Goal: Transaction & Acquisition: Book appointment/travel/reservation

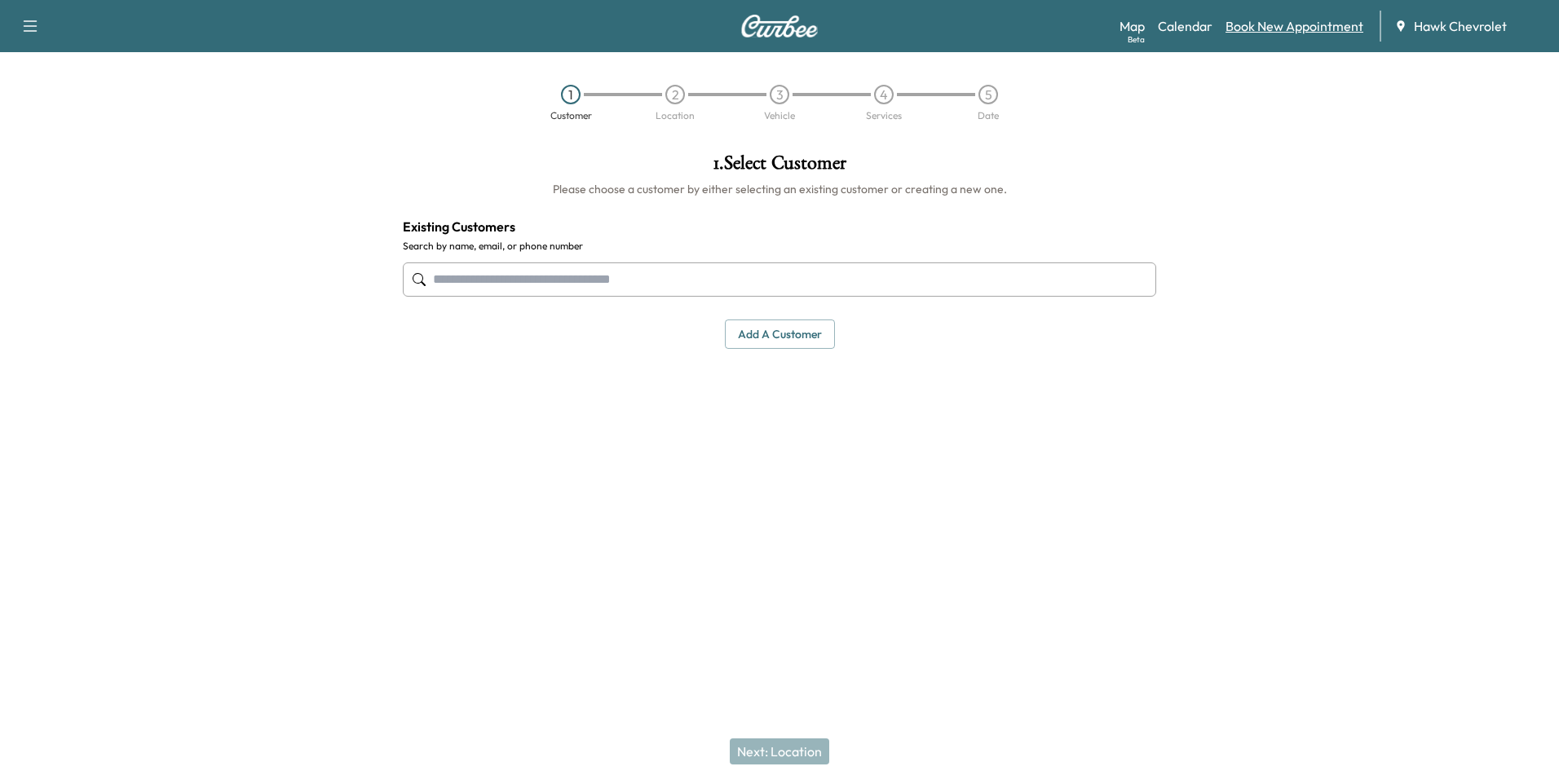
click at [1330, 24] on link "Book New Appointment" at bounding box center [1294, 26] width 138 height 20
click at [527, 285] on input "text" at bounding box center [779, 280] width 753 height 34
click at [756, 292] on input "text" at bounding box center [779, 280] width 753 height 34
click at [610, 293] on input "text" at bounding box center [779, 280] width 753 height 34
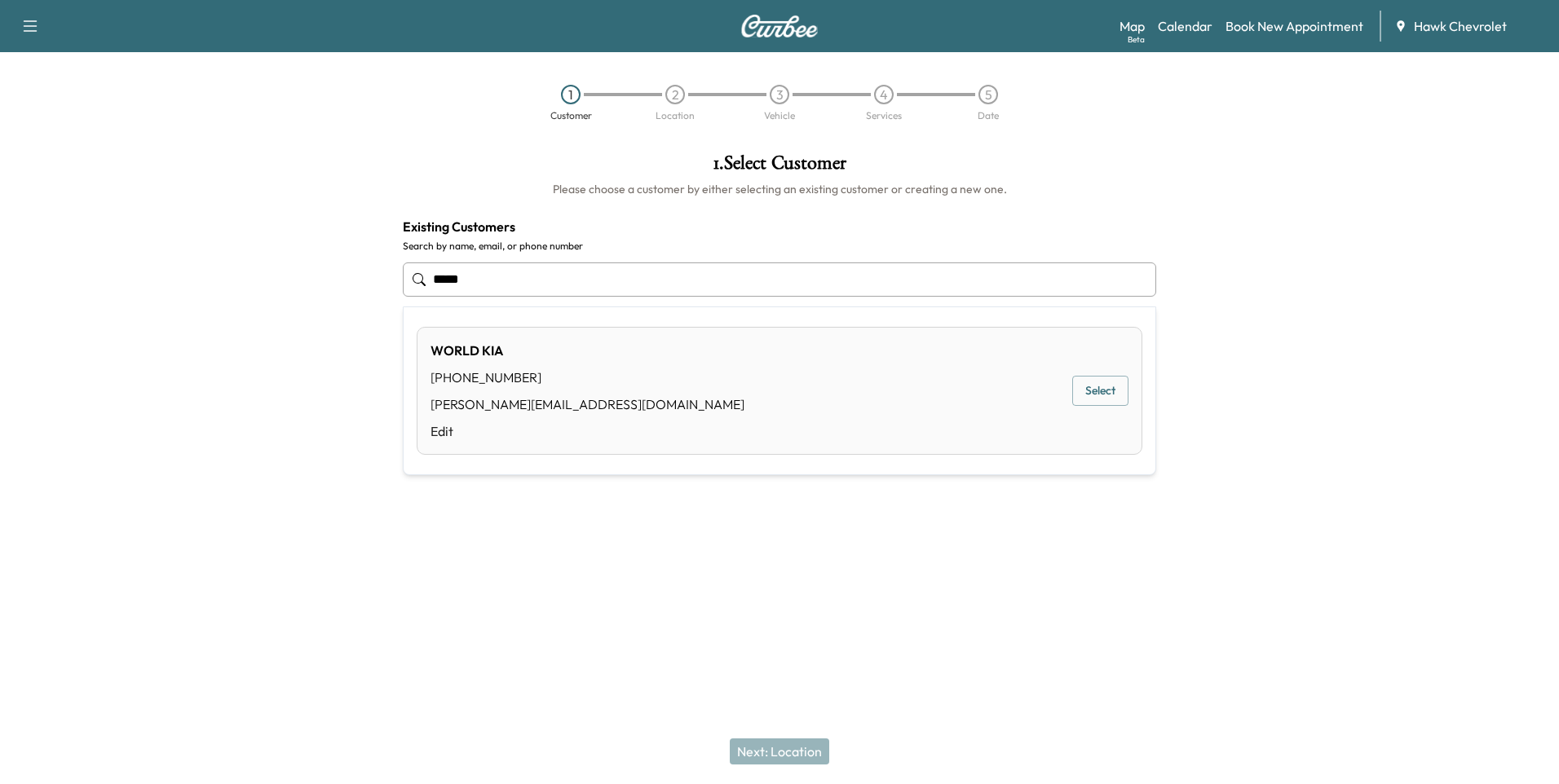
type input "*****"
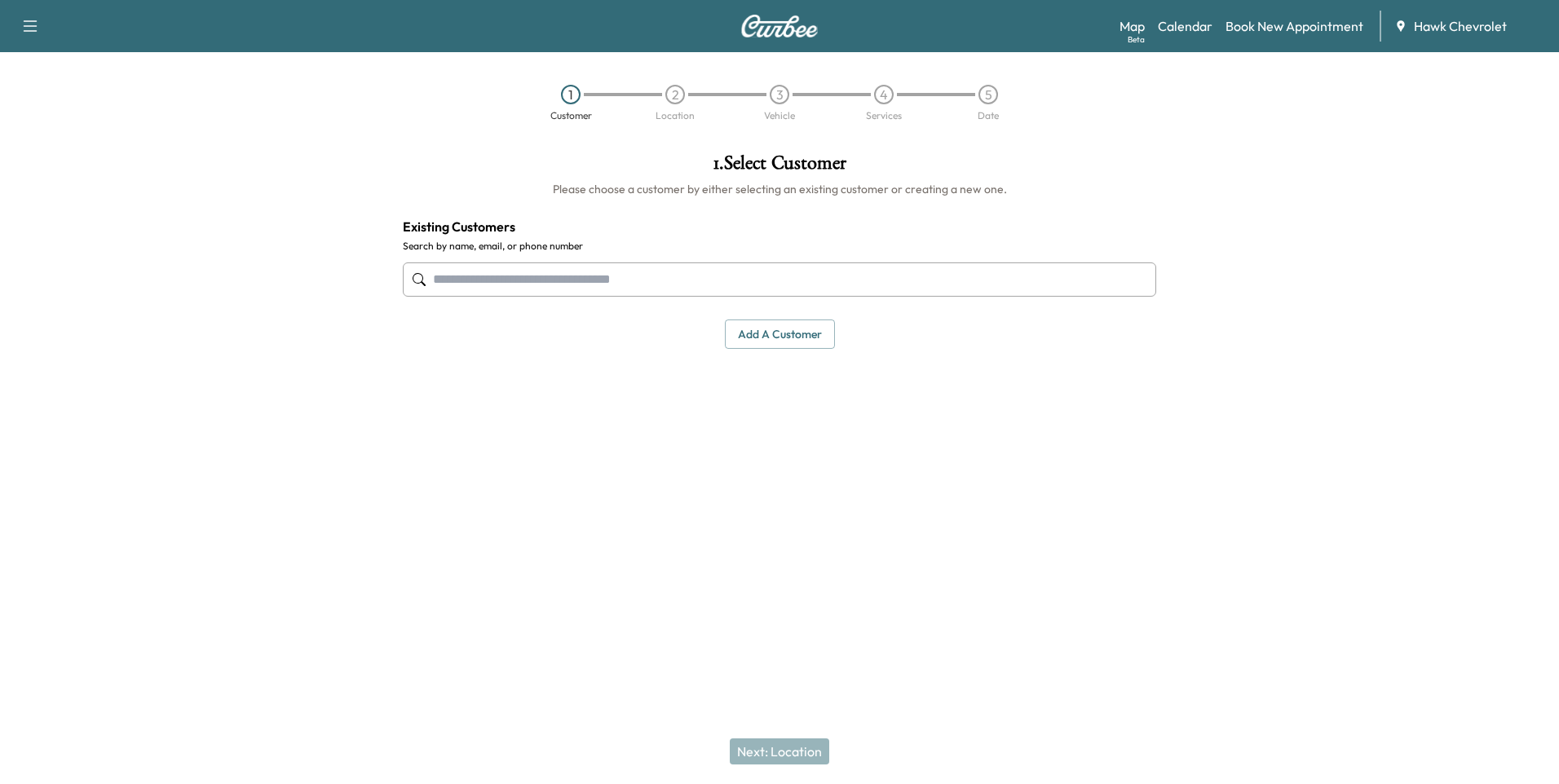
click at [577, 289] on input "text" at bounding box center [779, 280] width 753 height 34
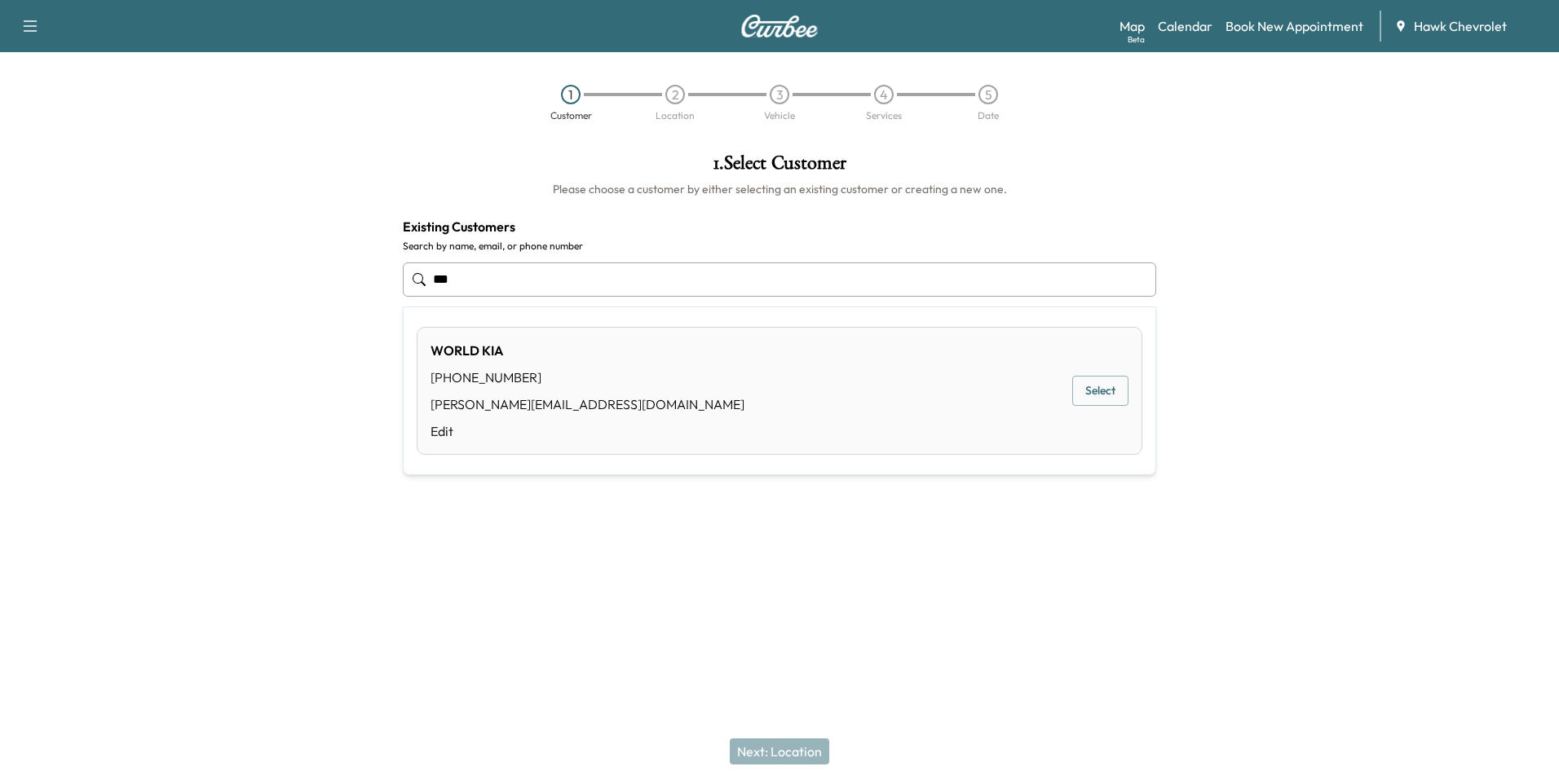
click at [1096, 391] on button "Select" at bounding box center [1100, 390] width 56 height 30
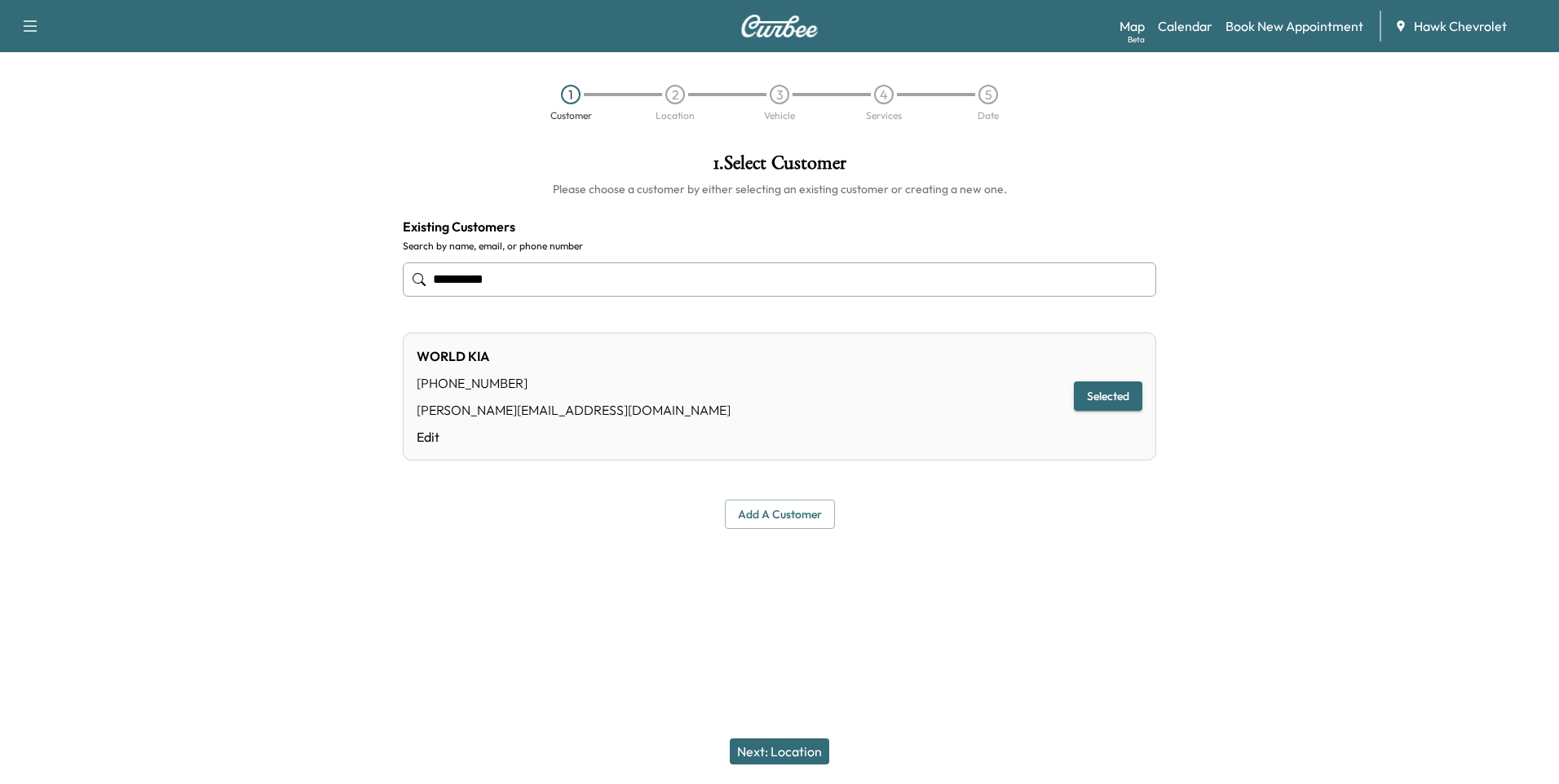
type input "**********"
click at [781, 756] on button "Next: Location" at bounding box center [779, 751] width 99 height 26
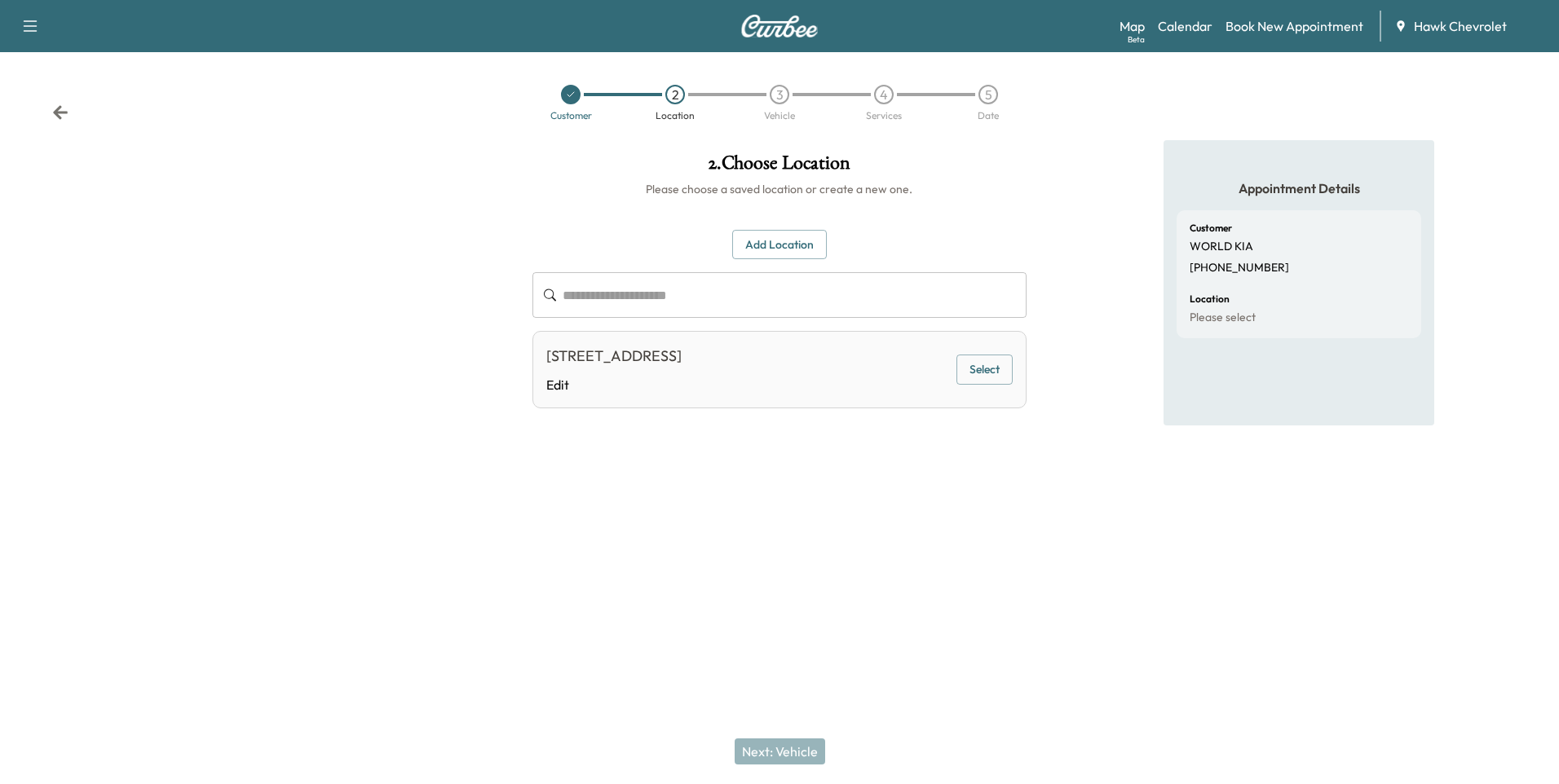
click at [698, 289] on input "text" at bounding box center [794, 295] width 463 height 46
click at [806, 243] on button "Add Location" at bounding box center [780, 245] width 95 height 30
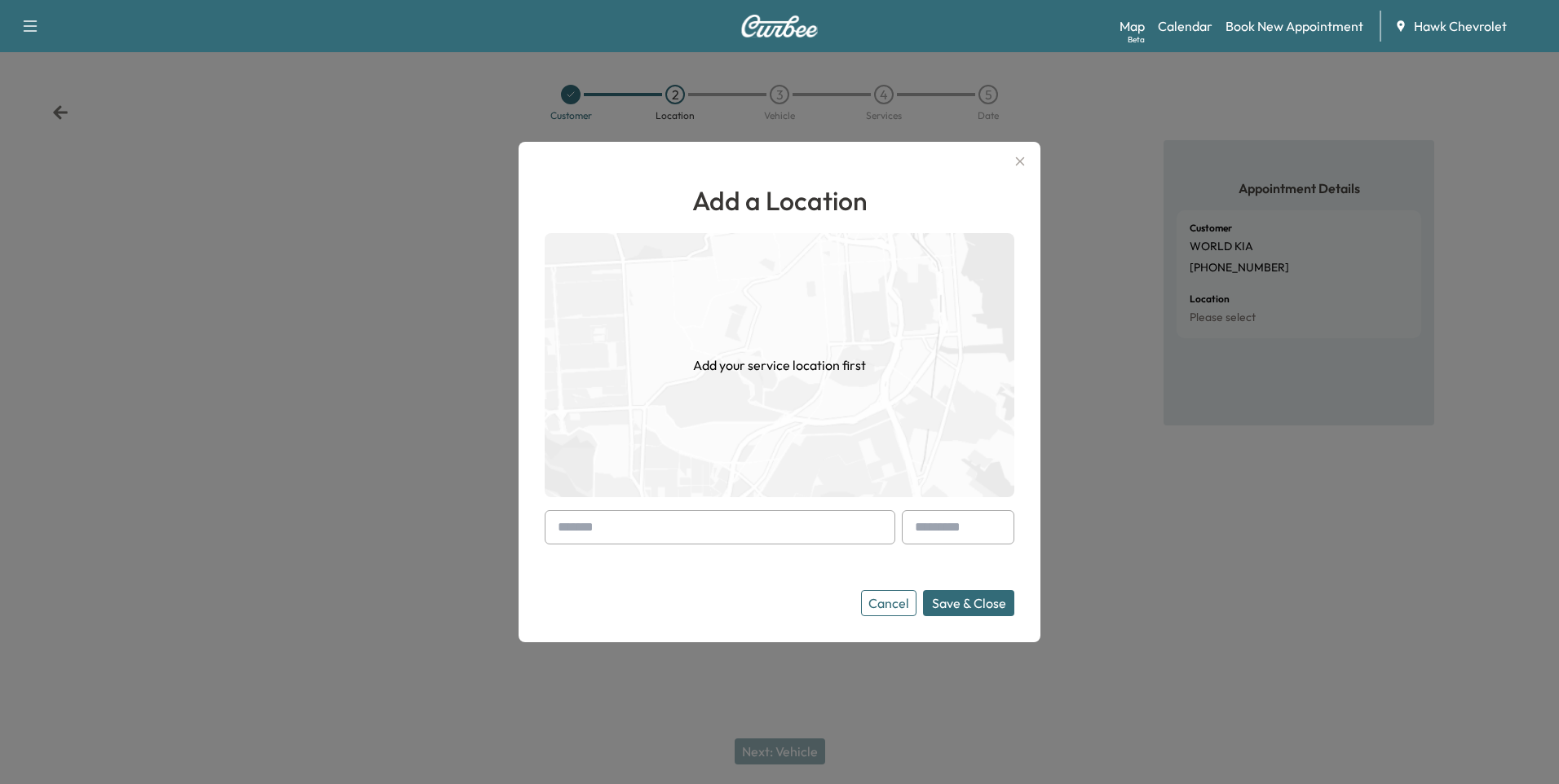
click at [651, 542] on input "text" at bounding box center [720, 527] width 351 height 34
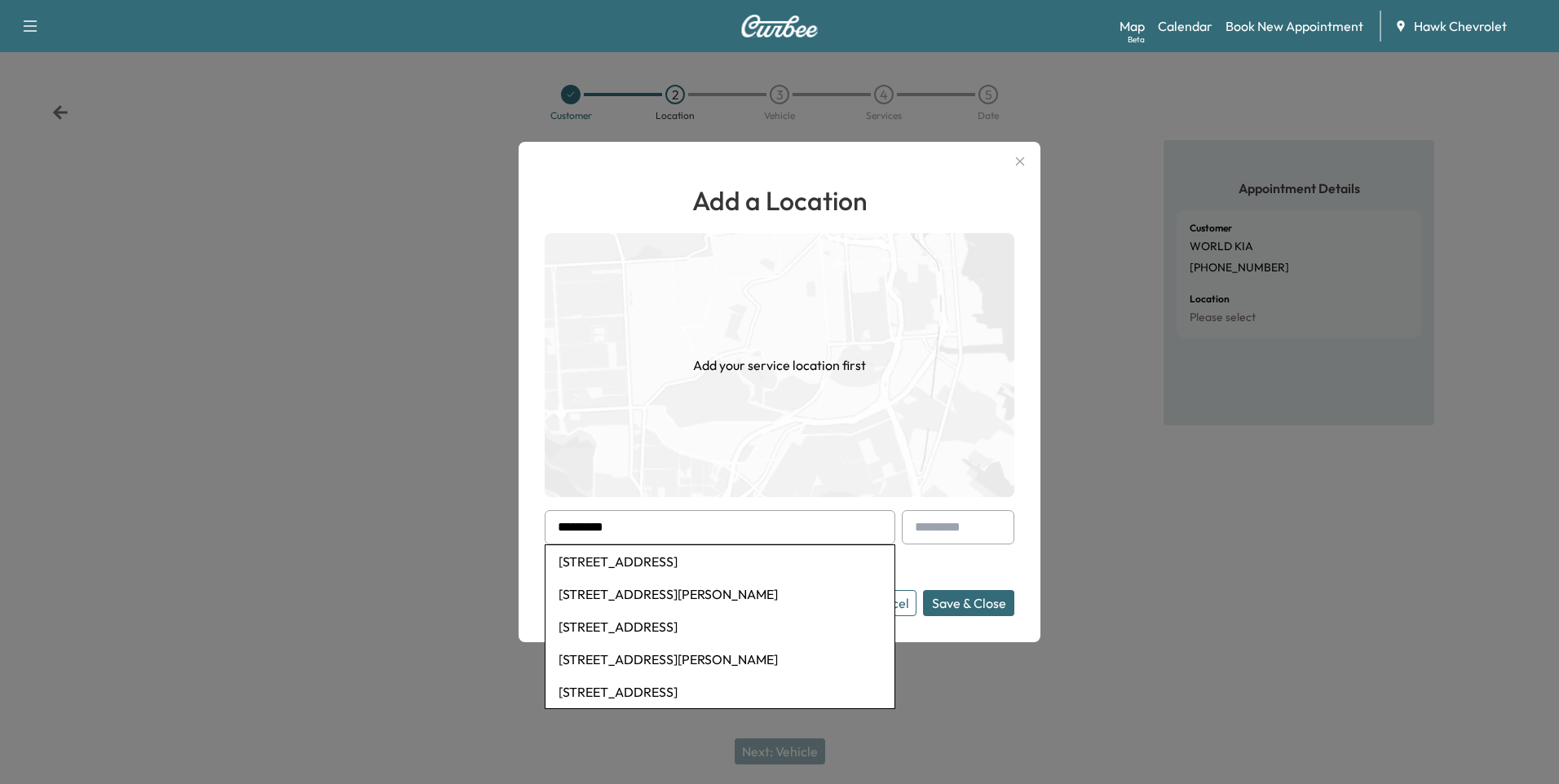
click at [652, 567] on li "[STREET_ADDRESS]" at bounding box center [720, 562] width 349 height 33
type input "**********"
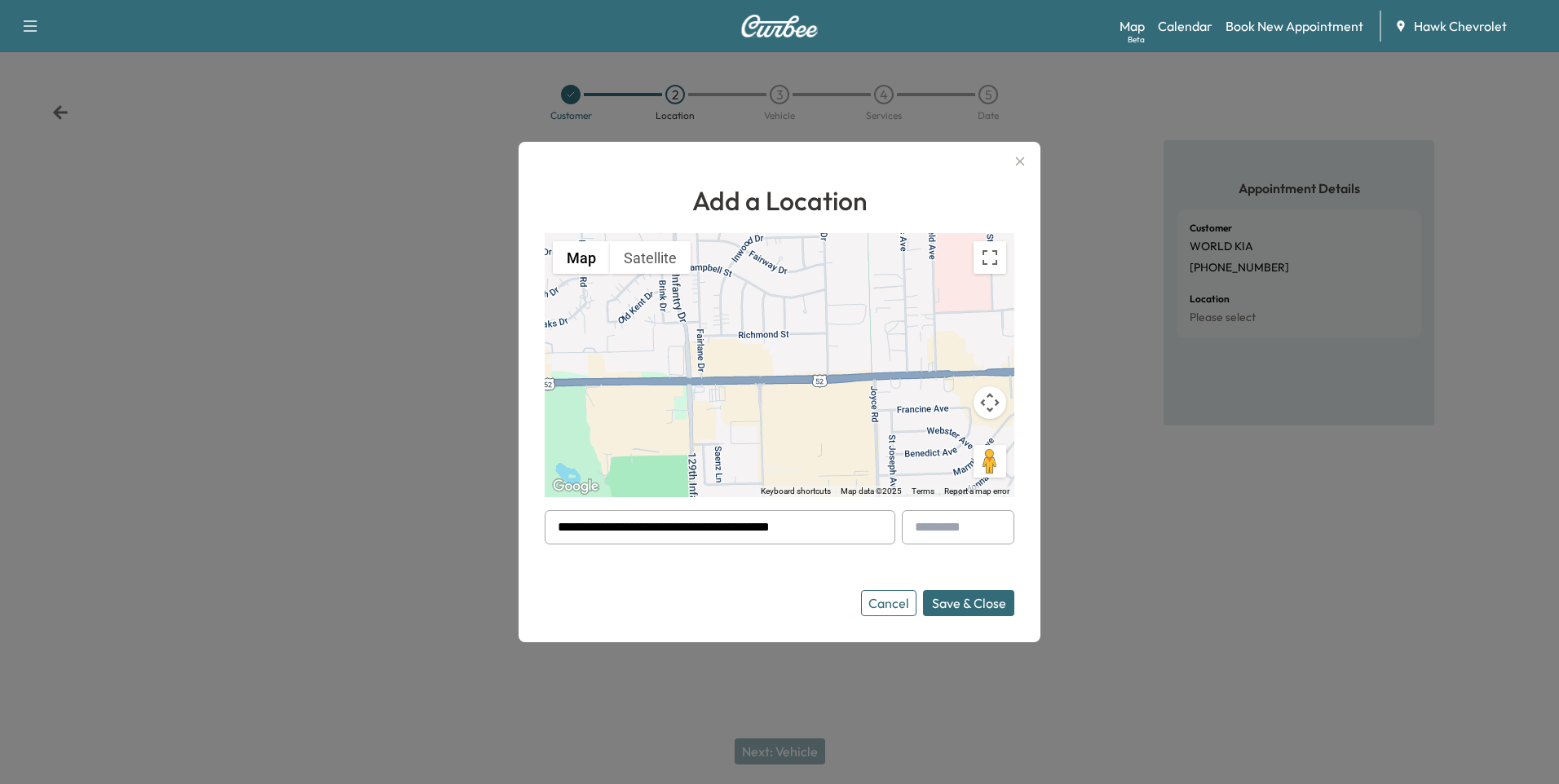
click at [969, 601] on button "Save & Close" at bounding box center [969, 603] width 91 height 26
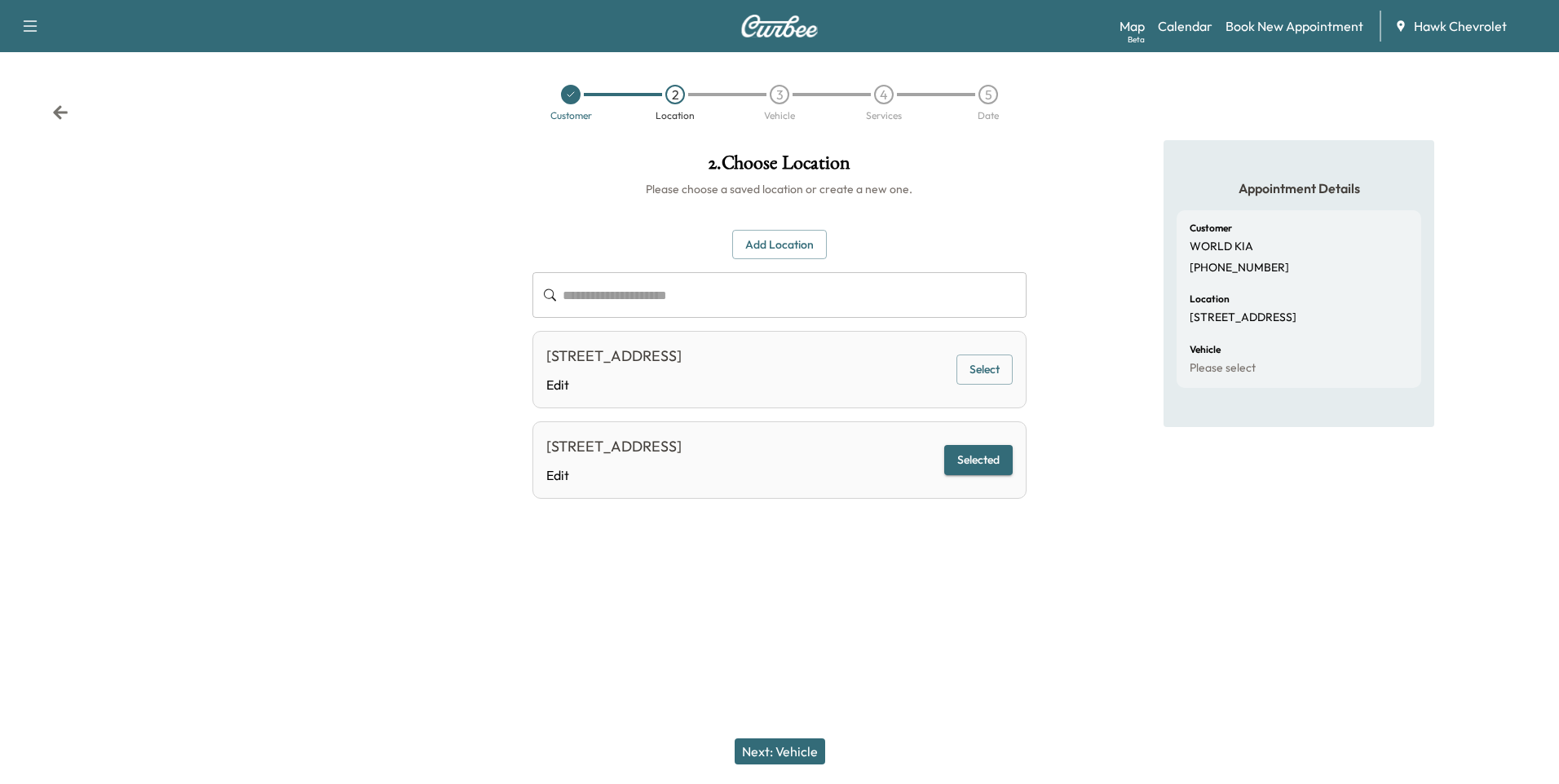
click at [805, 750] on button "Next: Vehicle" at bounding box center [779, 751] width 90 height 26
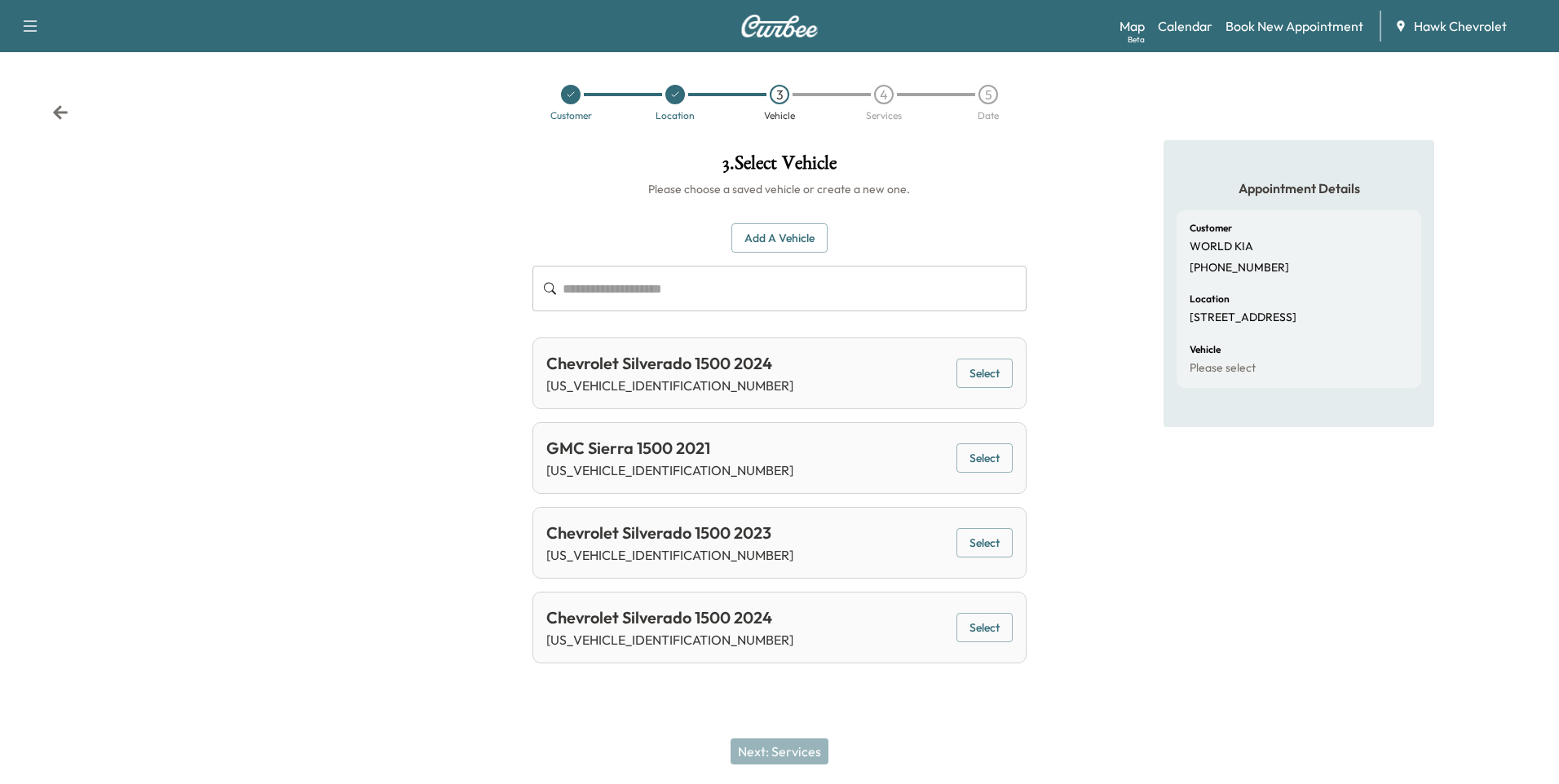
click at [769, 242] on button "Add a Vehicle" at bounding box center [780, 238] width 97 height 30
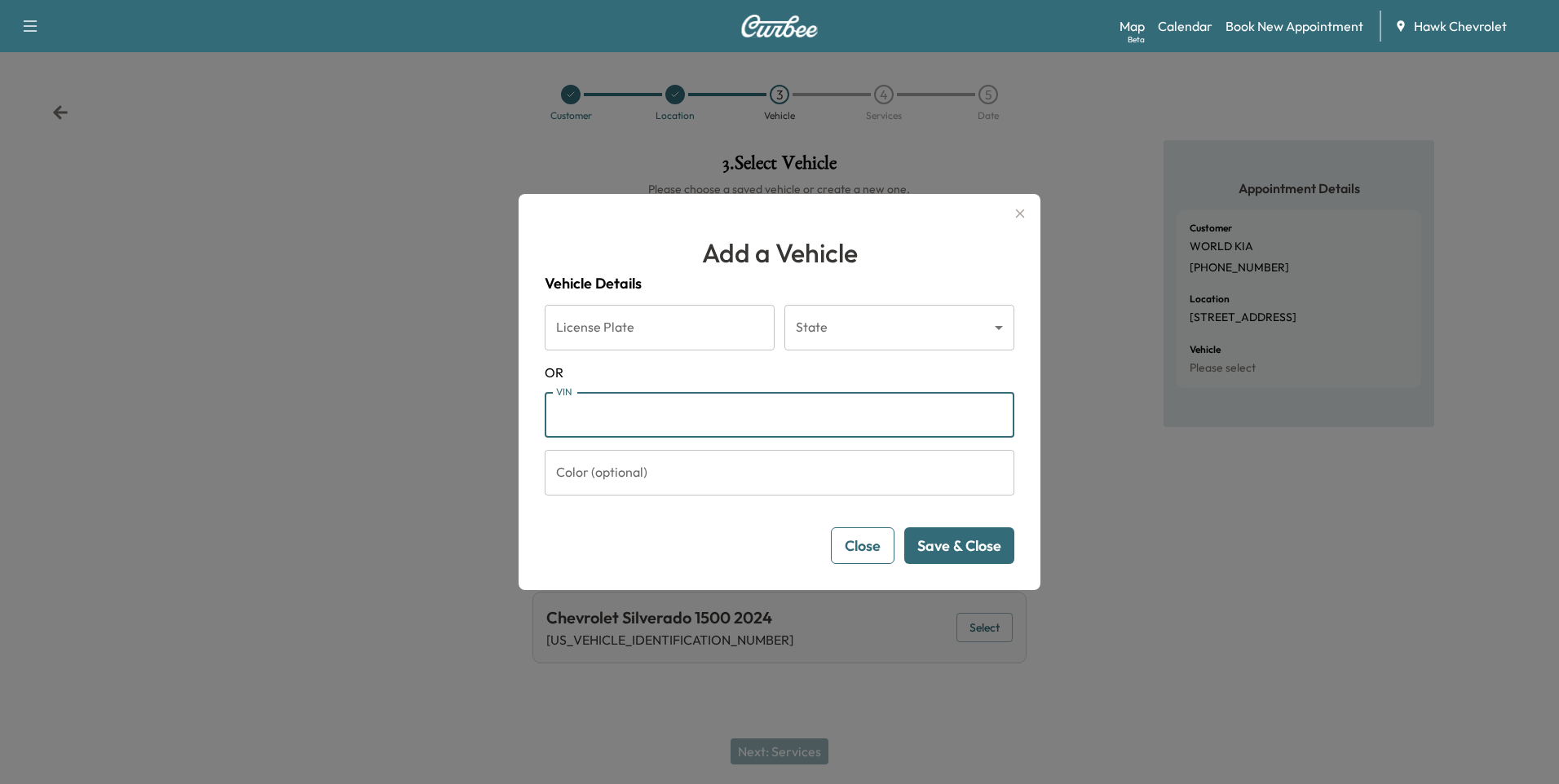
click at [722, 431] on input "VIN" at bounding box center [779, 414] width 470 height 46
paste input "**********"
type input "**********"
click at [969, 544] on button "Save & Close" at bounding box center [959, 545] width 110 height 37
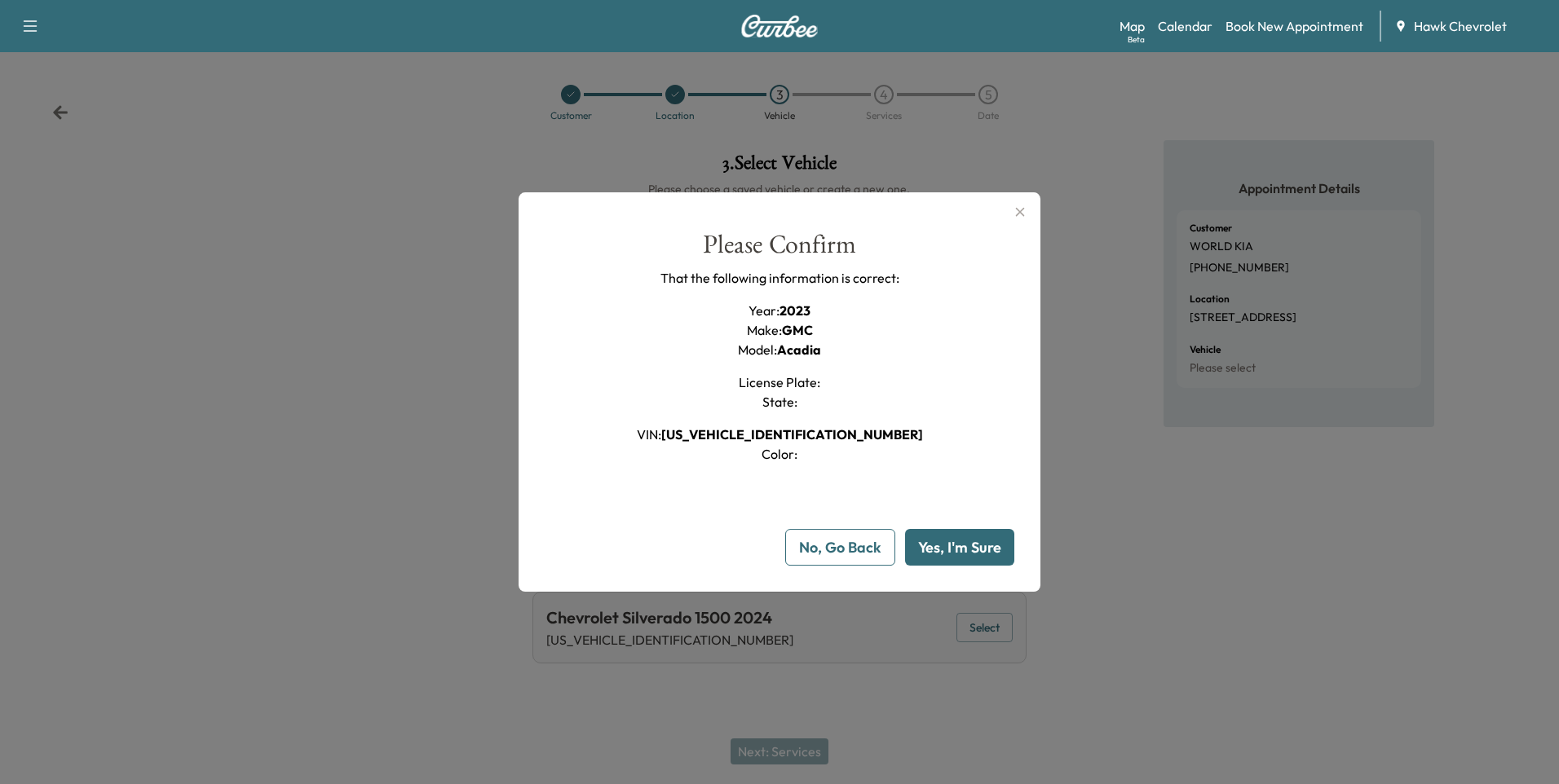
click at [970, 547] on button "Yes, I'm Sure" at bounding box center [959, 547] width 109 height 37
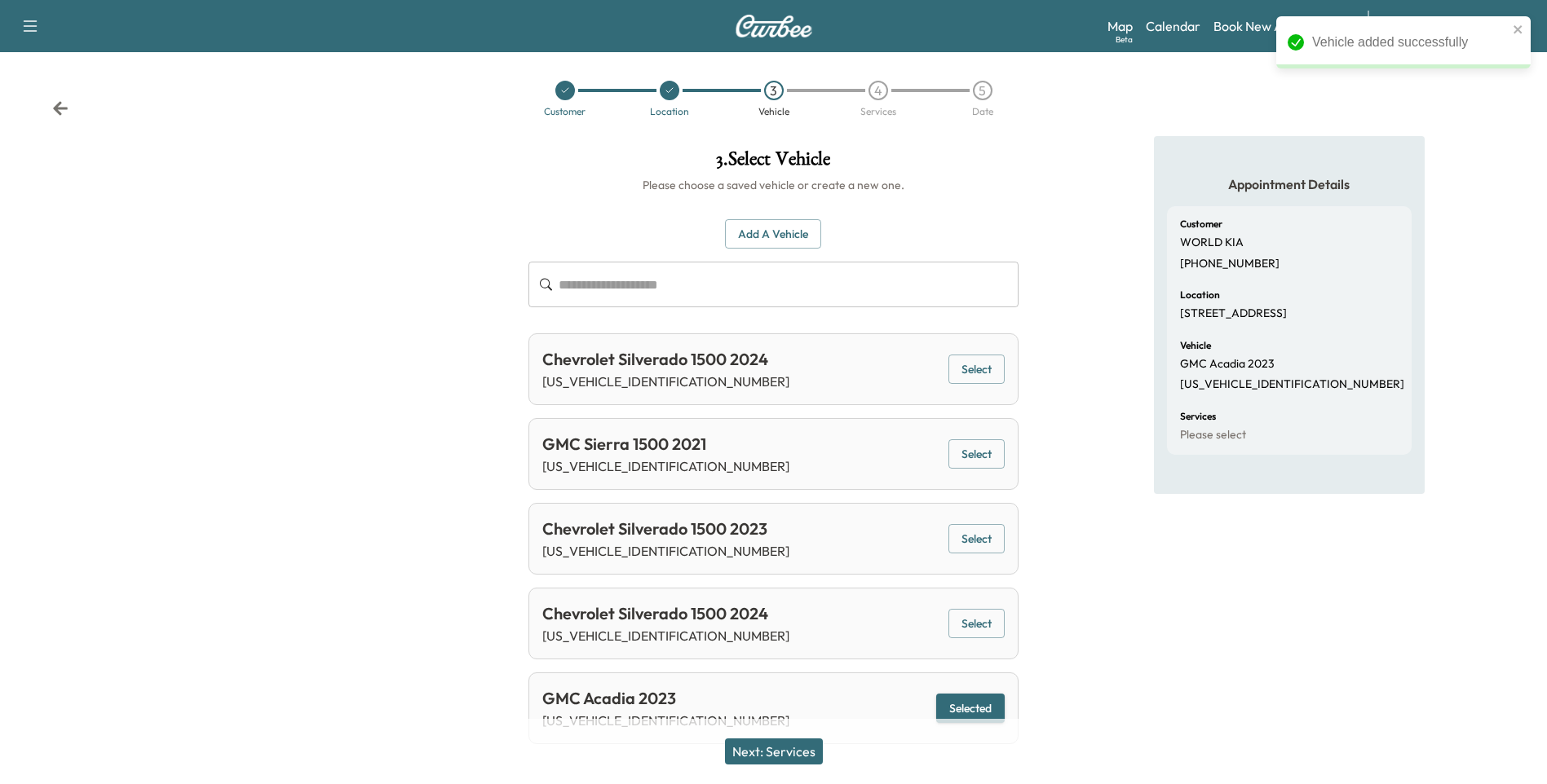
scroll to position [29, 0]
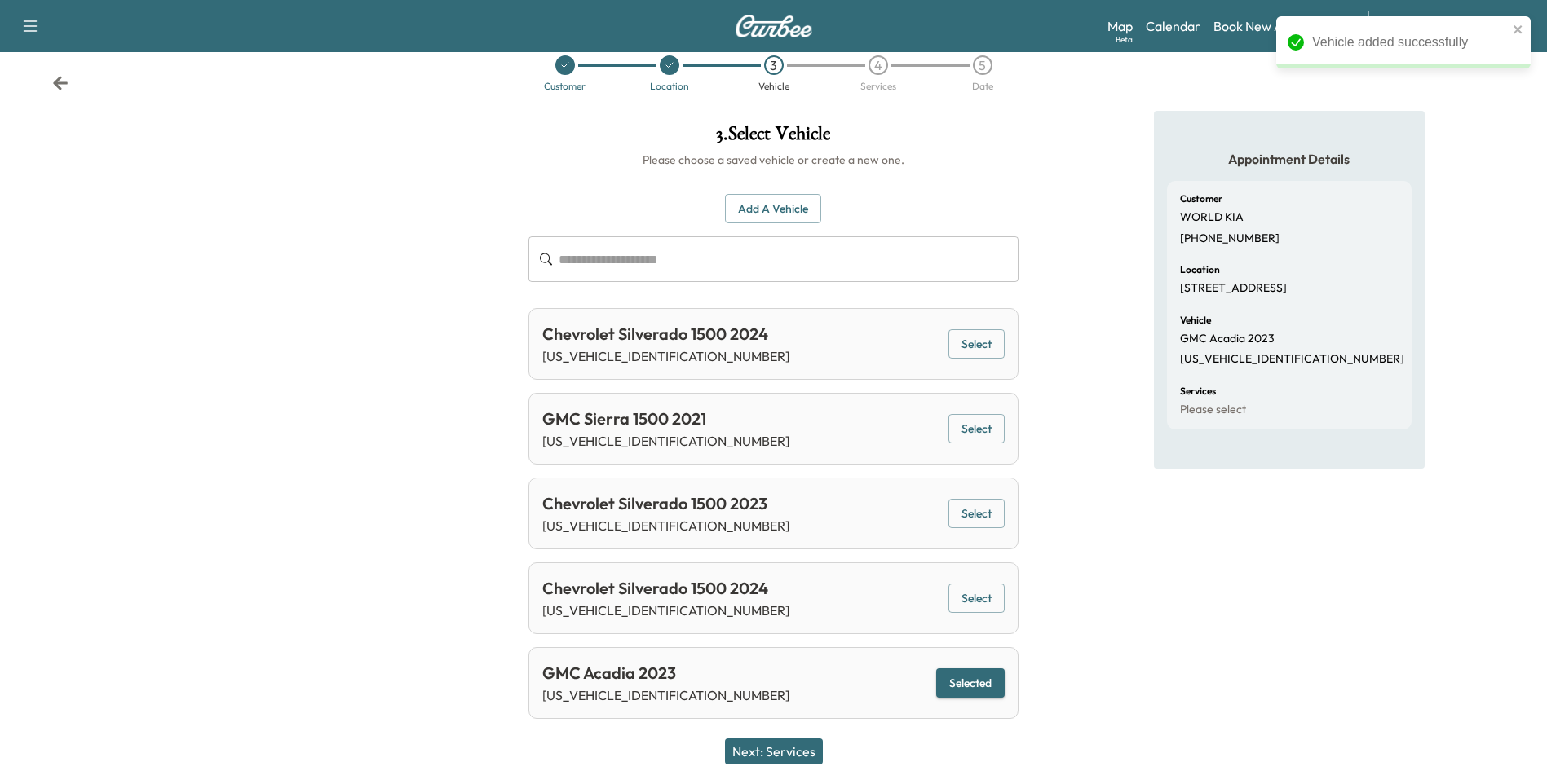
click at [787, 747] on button "Next: Services" at bounding box center [774, 751] width 98 height 26
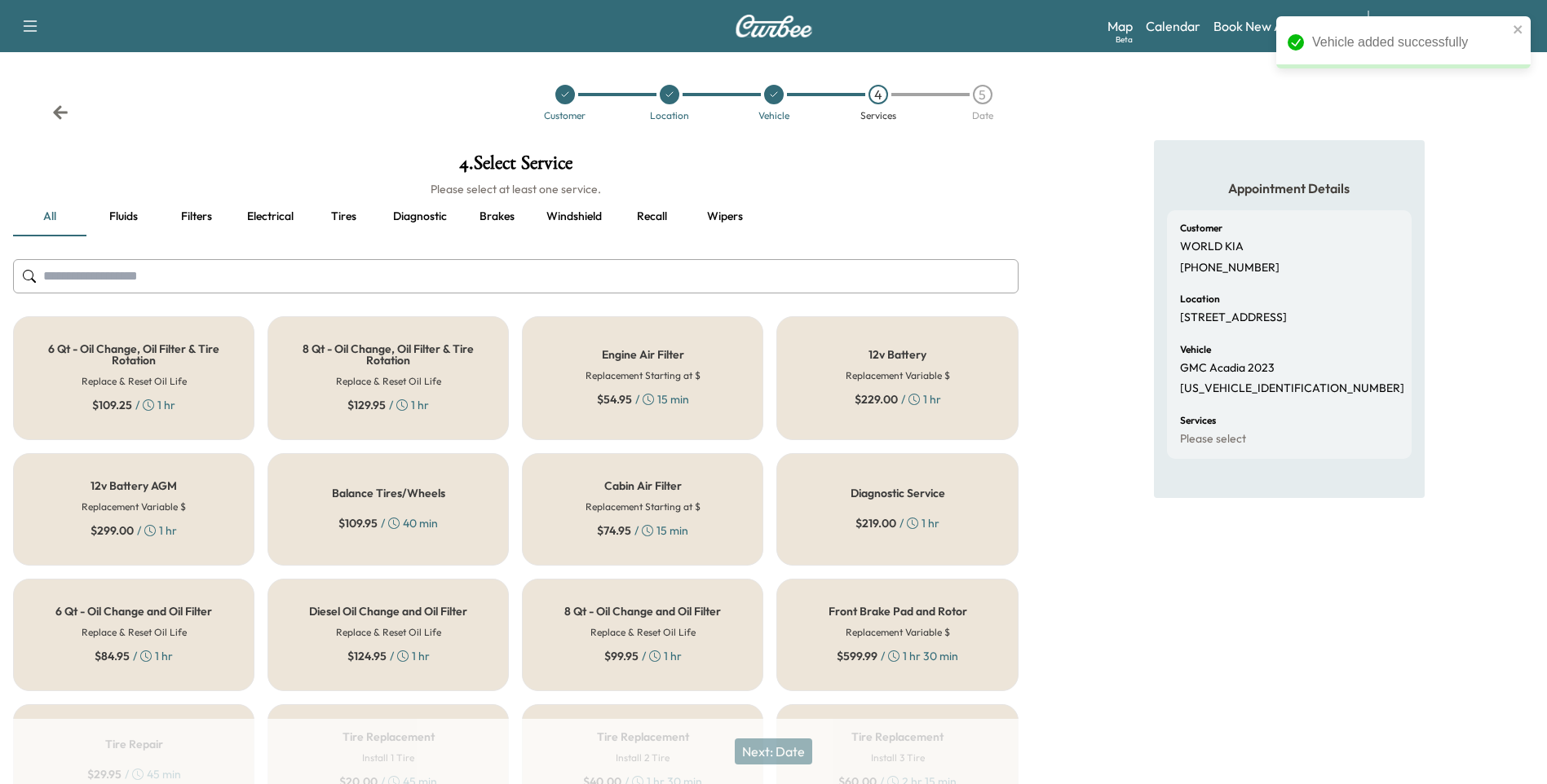
click at [340, 277] on input "text" at bounding box center [515, 277] width 1005 height 34
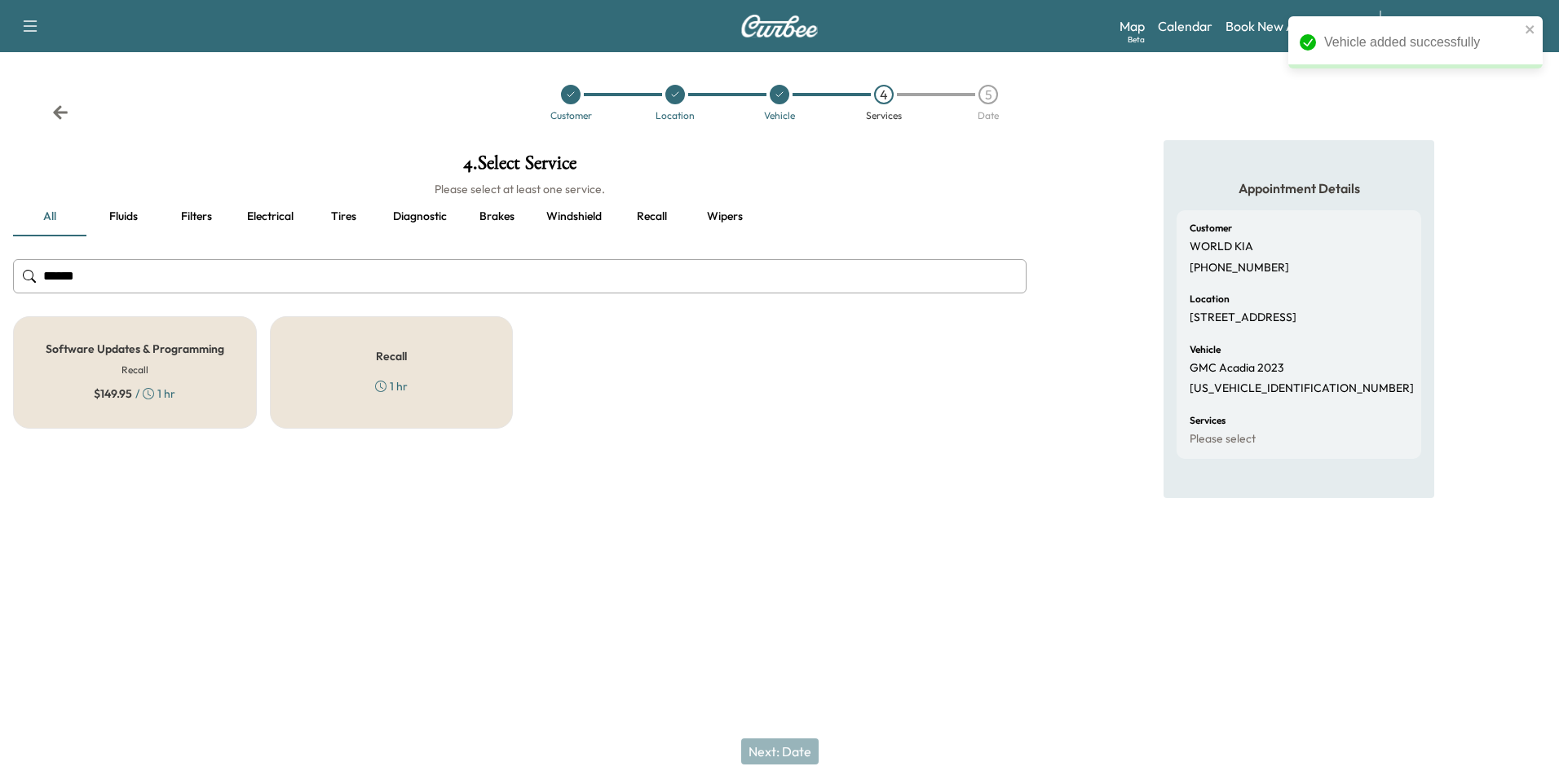
type input "******"
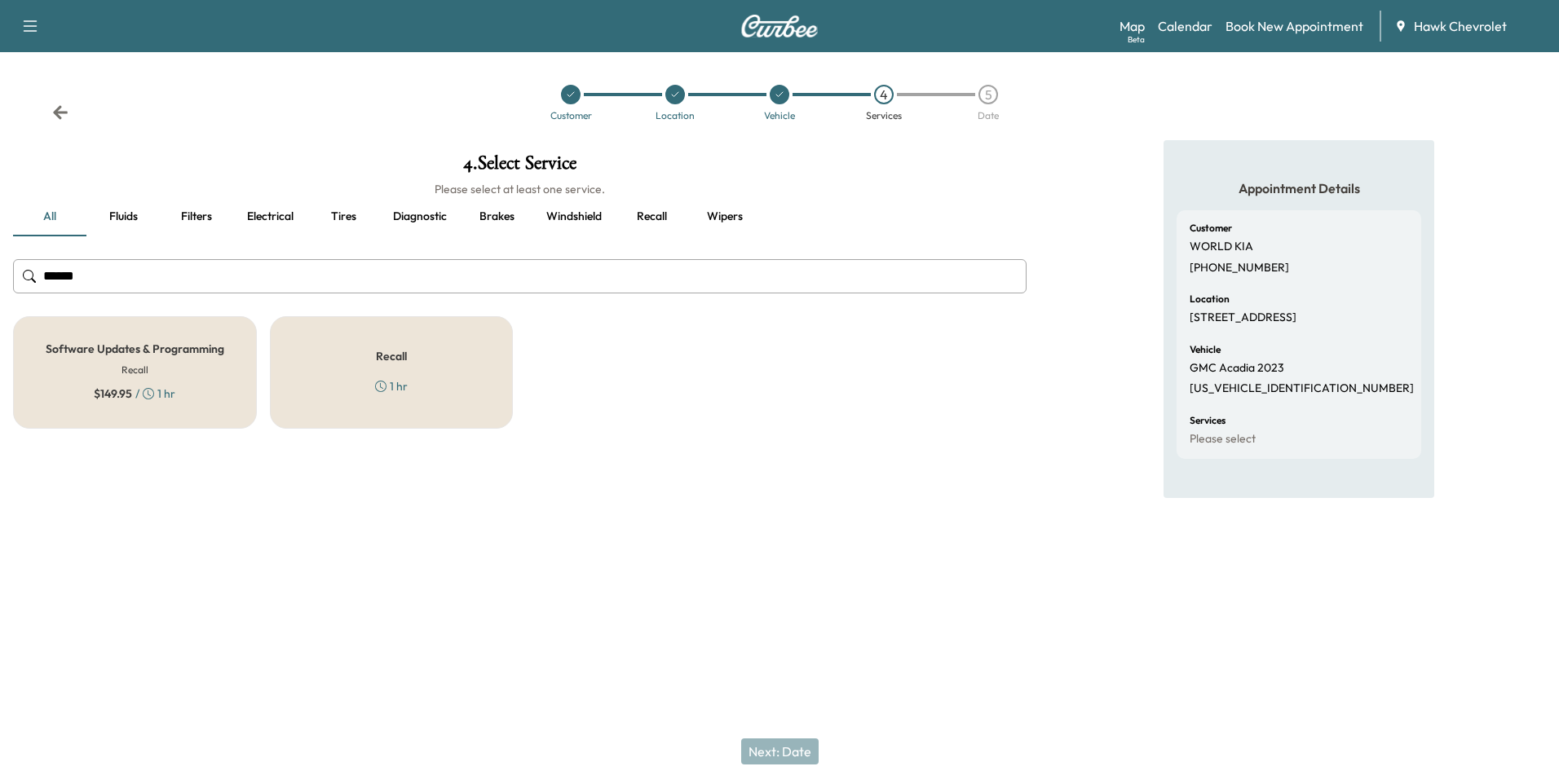
click at [371, 352] on div "Recall 1 hr" at bounding box center [391, 372] width 244 height 113
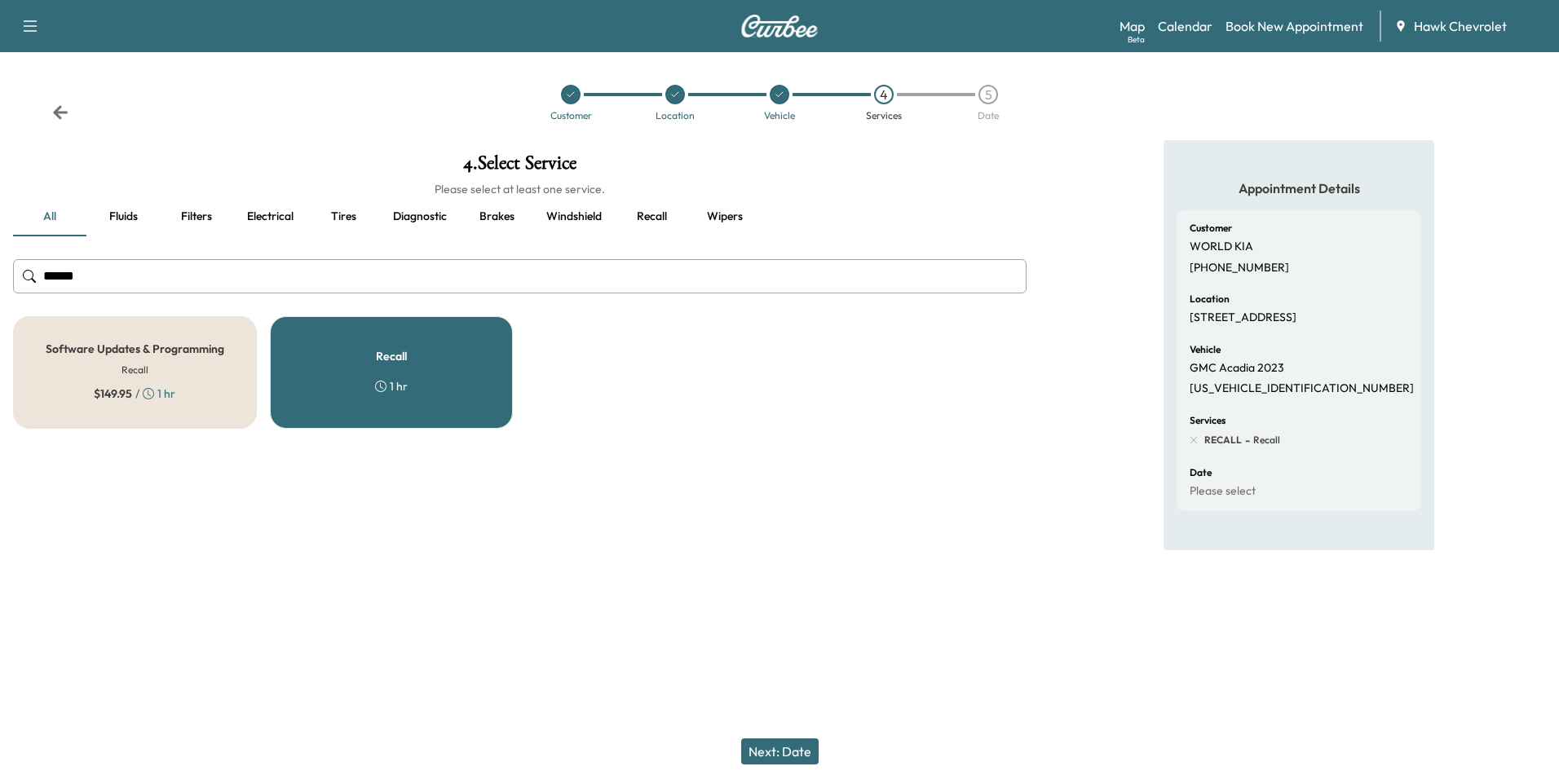
click at [807, 752] on button "Next: Date" at bounding box center [780, 751] width 78 height 26
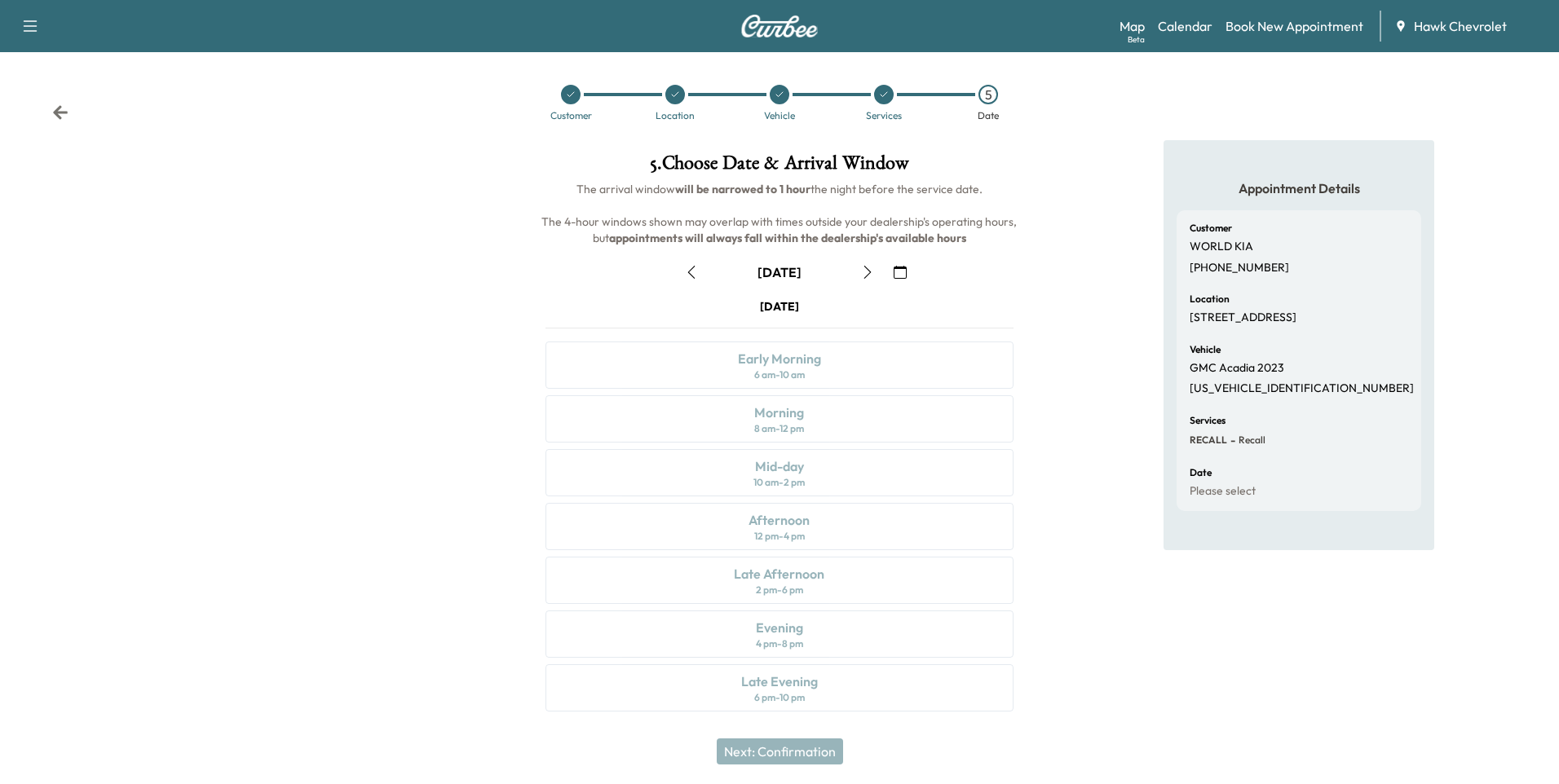
drag, startPoint x: 800, startPoint y: 336, endPoint x: 804, endPoint y: 349, distance: 13.6
click at [800, 337] on div "[DATE] Early Morning 6 am - 10 am Morning 8 am - 12 pm Mid-day 10 am - 2 pm Aft…" at bounding box center [779, 507] width 493 height 420
click at [806, 374] on div "[DATE] Early Morning 6 am - 10 am Morning 8 am - 12 pm Mid-day 10 am - 2 pm Aft…" at bounding box center [779, 507] width 493 height 420
click at [693, 271] on icon "button" at bounding box center [691, 271] width 13 height 13
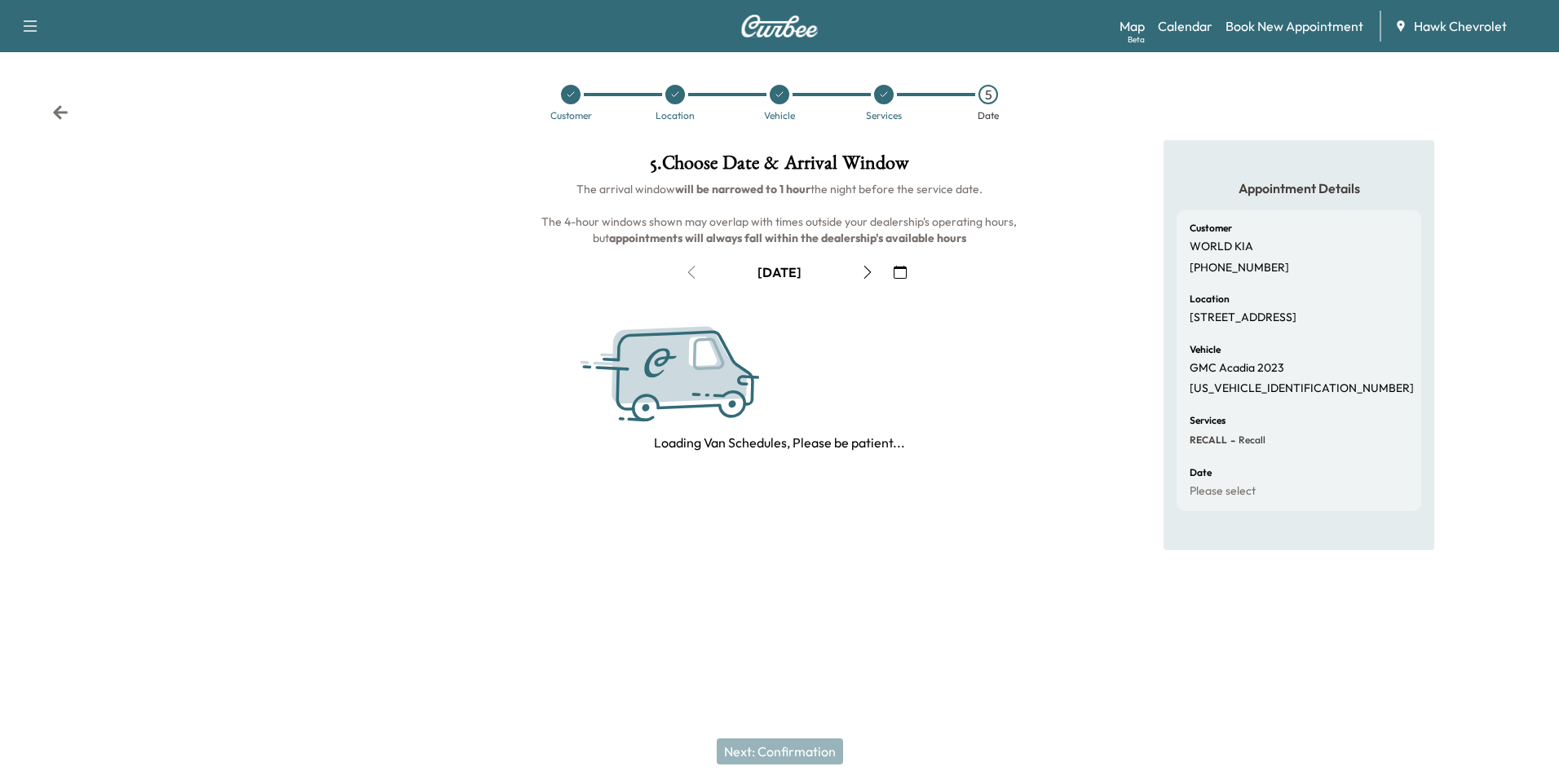
click at [864, 268] on icon "button" at bounding box center [867, 271] width 13 height 13
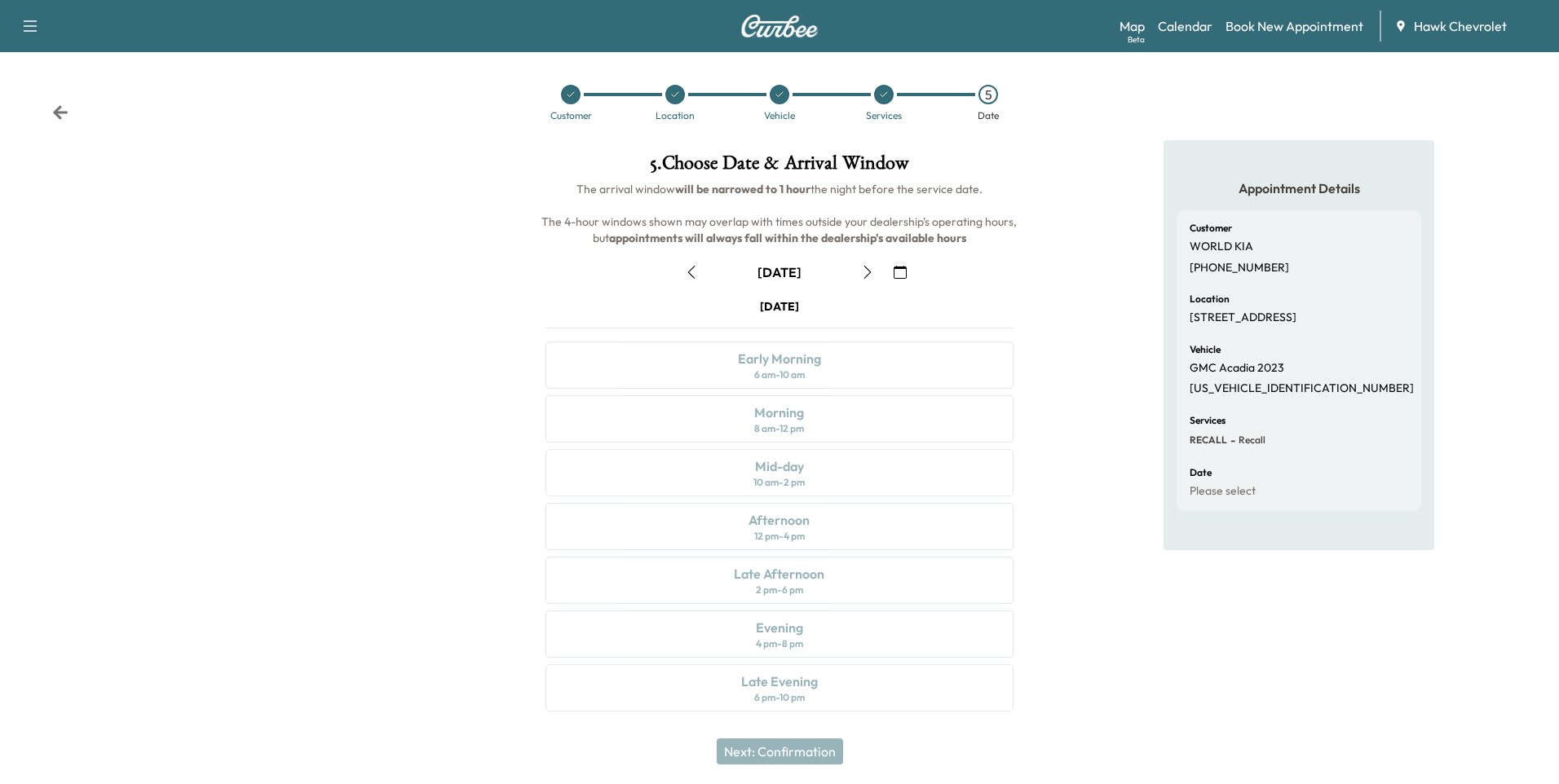
click at [812, 367] on div "[DATE] Early Morning 6 am - 10 am Morning 8 am - 12 pm Mid-day 10 am - 2 pm Aft…" at bounding box center [779, 507] width 493 height 420
click at [799, 507] on div "[DATE] Early Morning 6 am - 10 am Morning 8 am - 12 pm Mid-day 10 am - 2 pm Aft…" at bounding box center [779, 507] width 493 height 420
click at [788, 678] on div "[DATE] Early Morning 6 am - 10 am Morning 8 am - 12 pm Mid-day 10 am - 2 pm Aft…" at bounding box center [779, 507] width 493 height 420
click at [867, 273] on icon "button" at bounding box center [867, 271] width 13 height 13
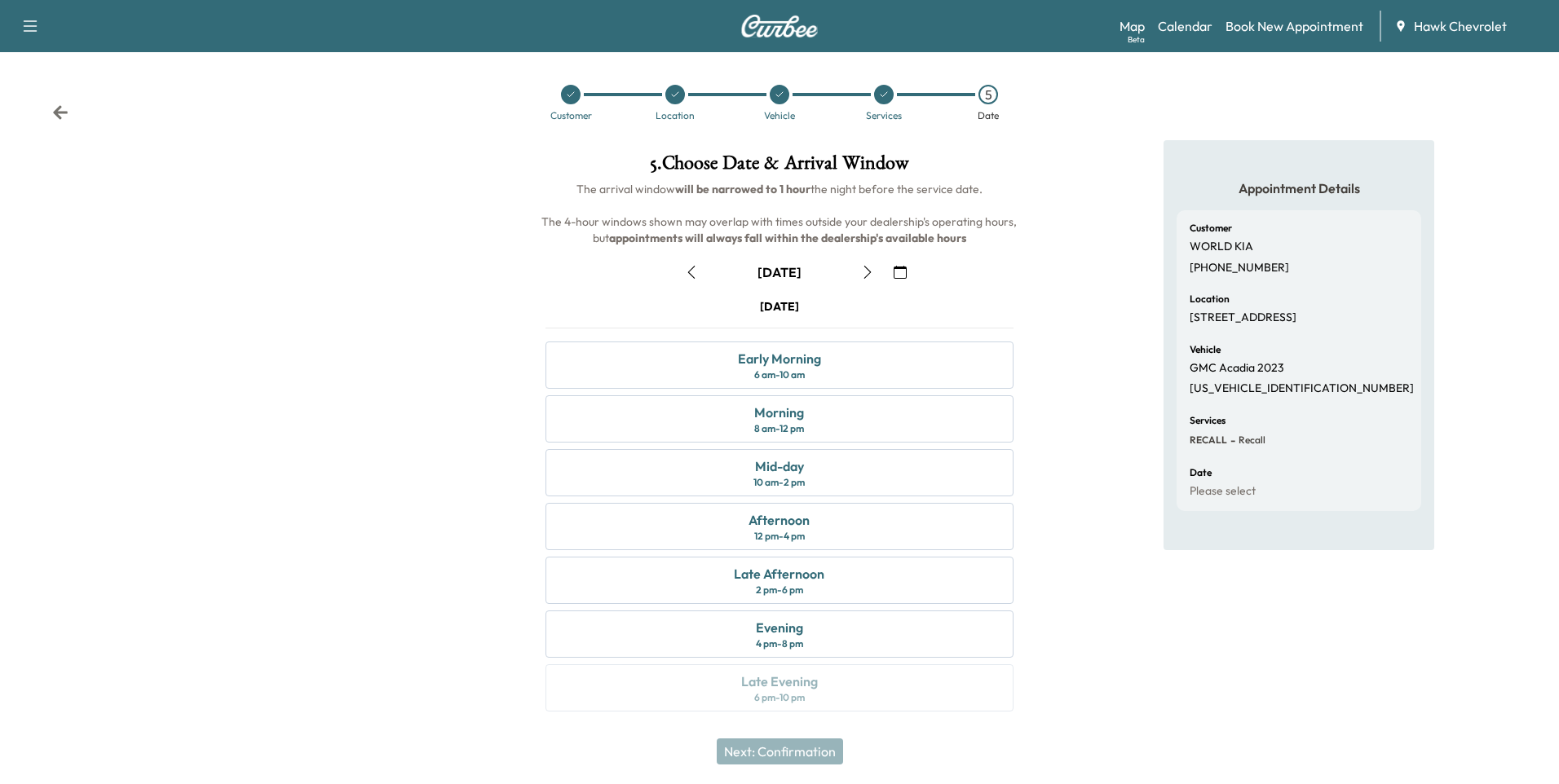
click at [696, 273] on icon "button" at bounding box center [691, 271] width 13 height 13
click at [813, 688] on div "[DATE] Early Morning 6 am - 10 am Morning 8 am - 12 pm Mid-day 10 am - 2 pm Aft…" at bounding box center [779, 507] width 493 height 420
drag, startPoint x: 813, startPoint y: 688, endPoint x: 811, endPoint y: 657, distance: 31.1
click at [811, 657] on div "[DATE] Early Morning 6 am - 10 am Morning 8 am - 12 pm Mid-day 10 am - 2 pm Aft…" at bounding box center [779, 507] width 493 height 420
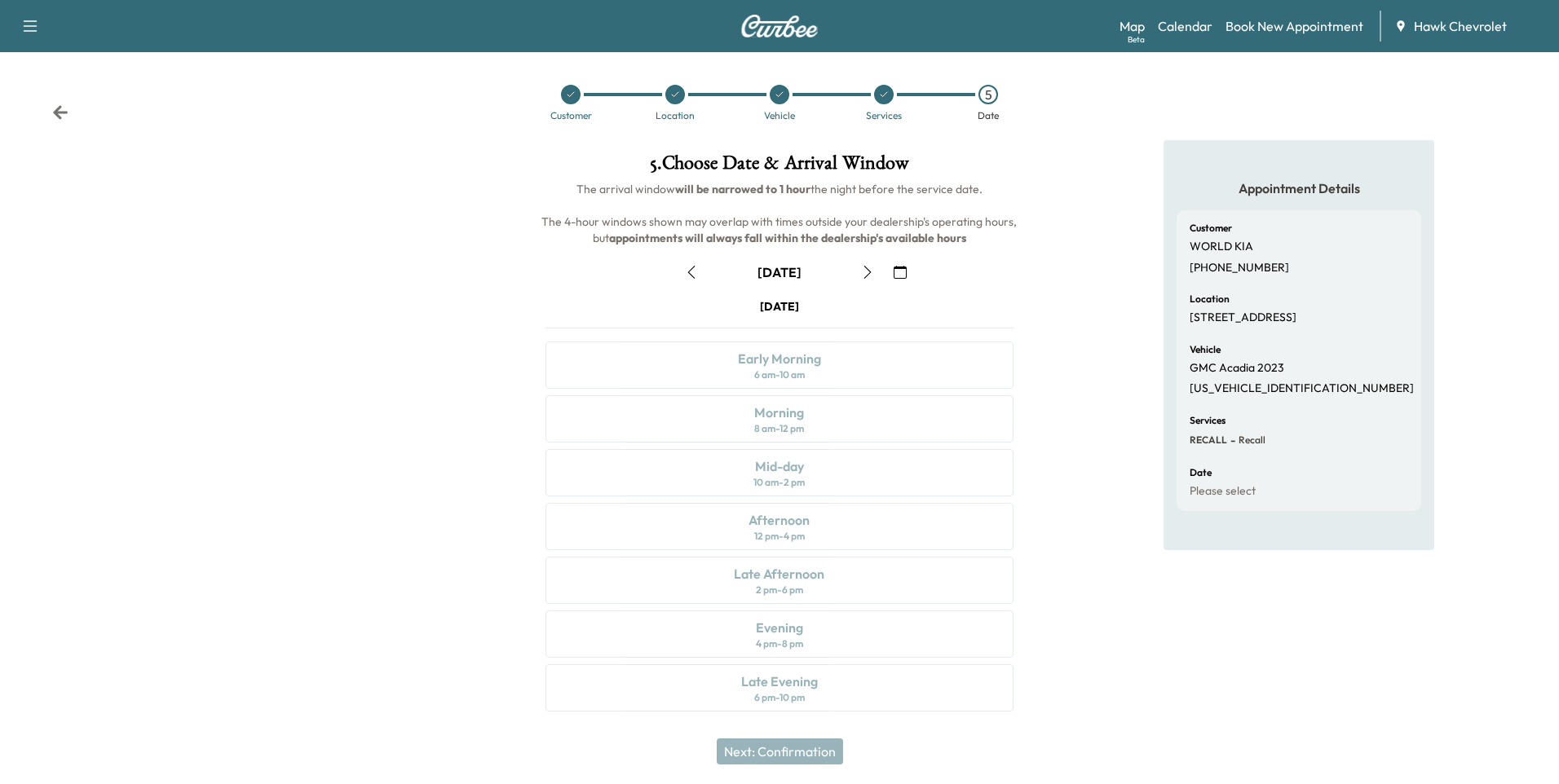
click at [808, 640] on div "[DATE] Early Morning 6 am - 10 am Morning 8 am - 12 pm Mid-day 10 am - 2 pm Aft…" at bounding box center [779, 507] width 493 height 420
drag, startPoint x: 808, startPoint y: 640, endPoint x: 798, endPoint y: 580, distance: 60.8
click at [798, 580] on div "[DATE] Early Morning 6 am - 10 am Morning 8 am - 12 pm Mid-day 10 am - 2 pm Aft…" at bounding box center [779, 507] width 493 height 420
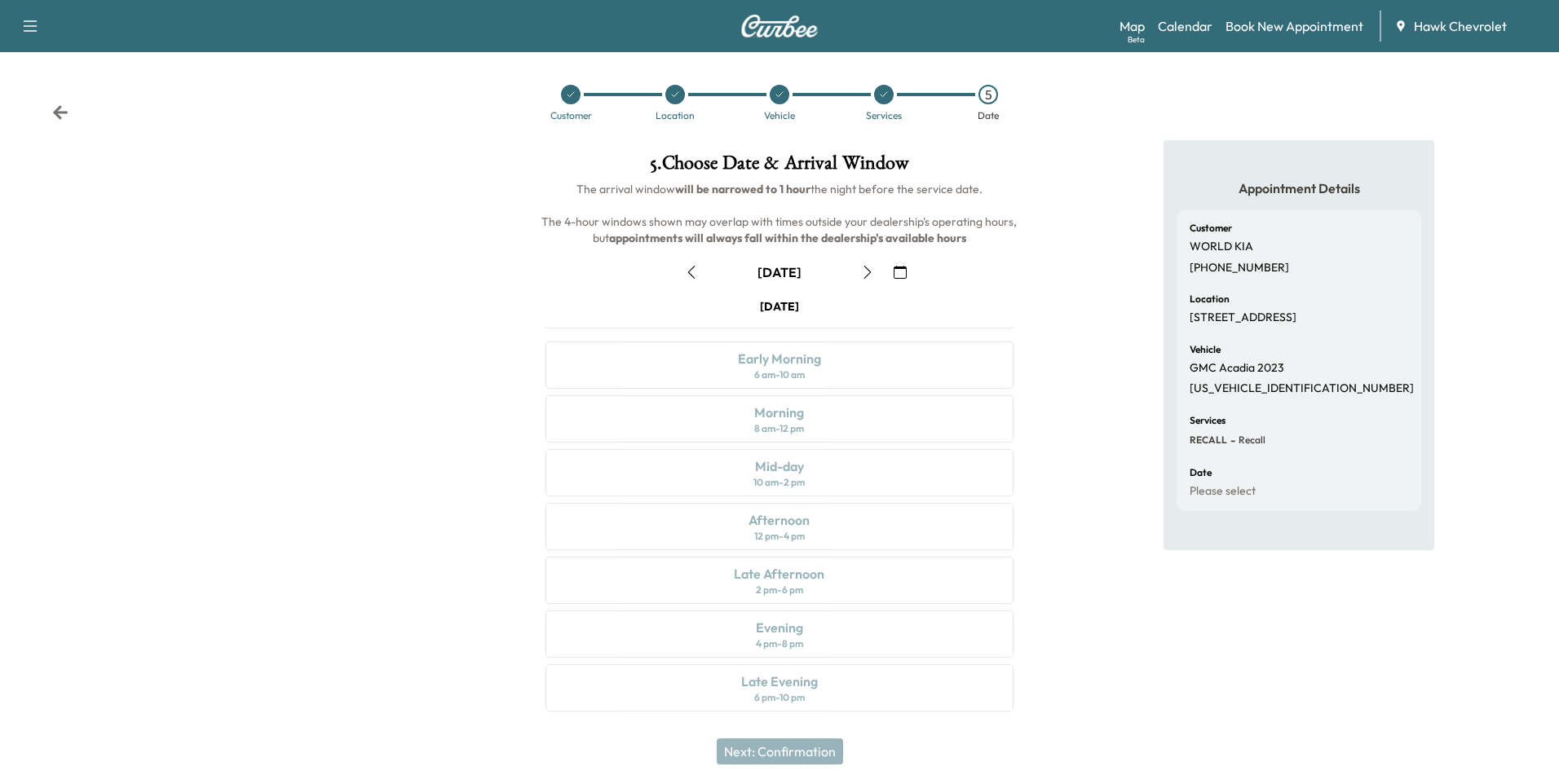
drag, startPoint x: 798, startPoint y: 580, endPoint x: 785, endPoint y: 491, distance: 89.9
click at [785, 494] on div "[DATE] Early Morning 6 am - 10 am Morning 8 am - 12 pm Mid-day 10 am - 2 pm Aft…" at bounding box center [779, 507] width 493 height 420
drag, startPoint x: 785, startPoint y: 401, endPoint x: 785, endPoint y: 390, distance: 11.0
click at [785, 395] on div "[DATE] Early Morning 6 am - 10 am Morning 8 am - 12 pm Mid-day 10 am - 2 pm Aft…" at bounding box center [779, 507] width 493 height 420
click at [788, 382] on div "[DATE] Early Morning 6 am - 10 am Morning 8 am - 12 pm Mid-day 10 am - 2 pm Aft…" at bounding box center [779, 507] width 493 height 420
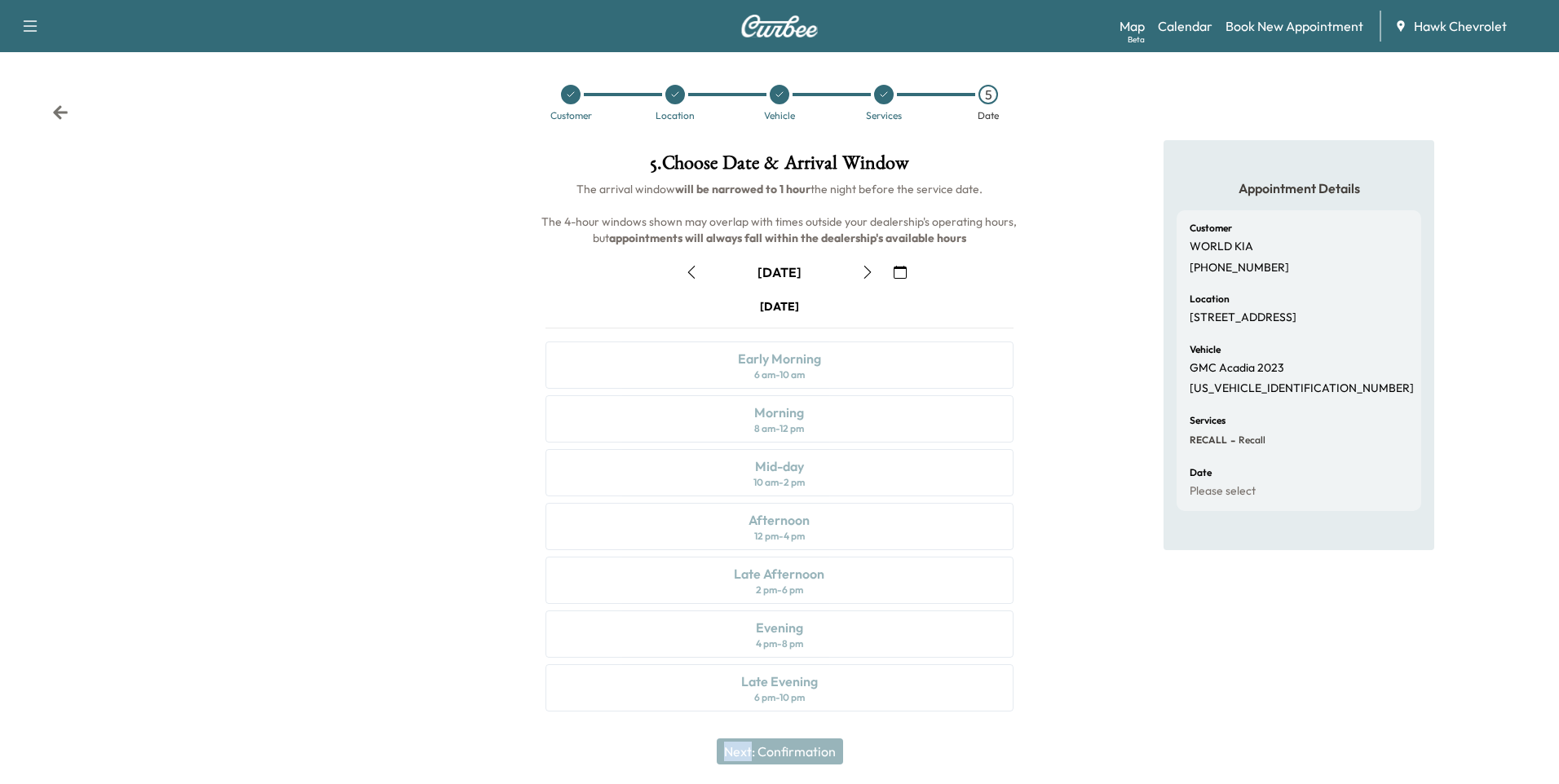
click at [788, 382] on div "[DATE] Early Morning 6 am - 10 am Morning 8 am - 12 pm Mid-day 10 am - 2 pm Aft…" at bounding box center [779, 507] width 493 height 420
click at [866, 271] on icon "button" at bounding box center [867, 271] width 13 height 13
click at [695, 277] on icon "button" at bounding box center [691, 271] width 13 height 13
click at [869, 273] on icon "button" at bounding box center [867, 271] width 13 height 13
click at [689, 272] on icon "button" at bounding box center [691, 271] width 8 height 13
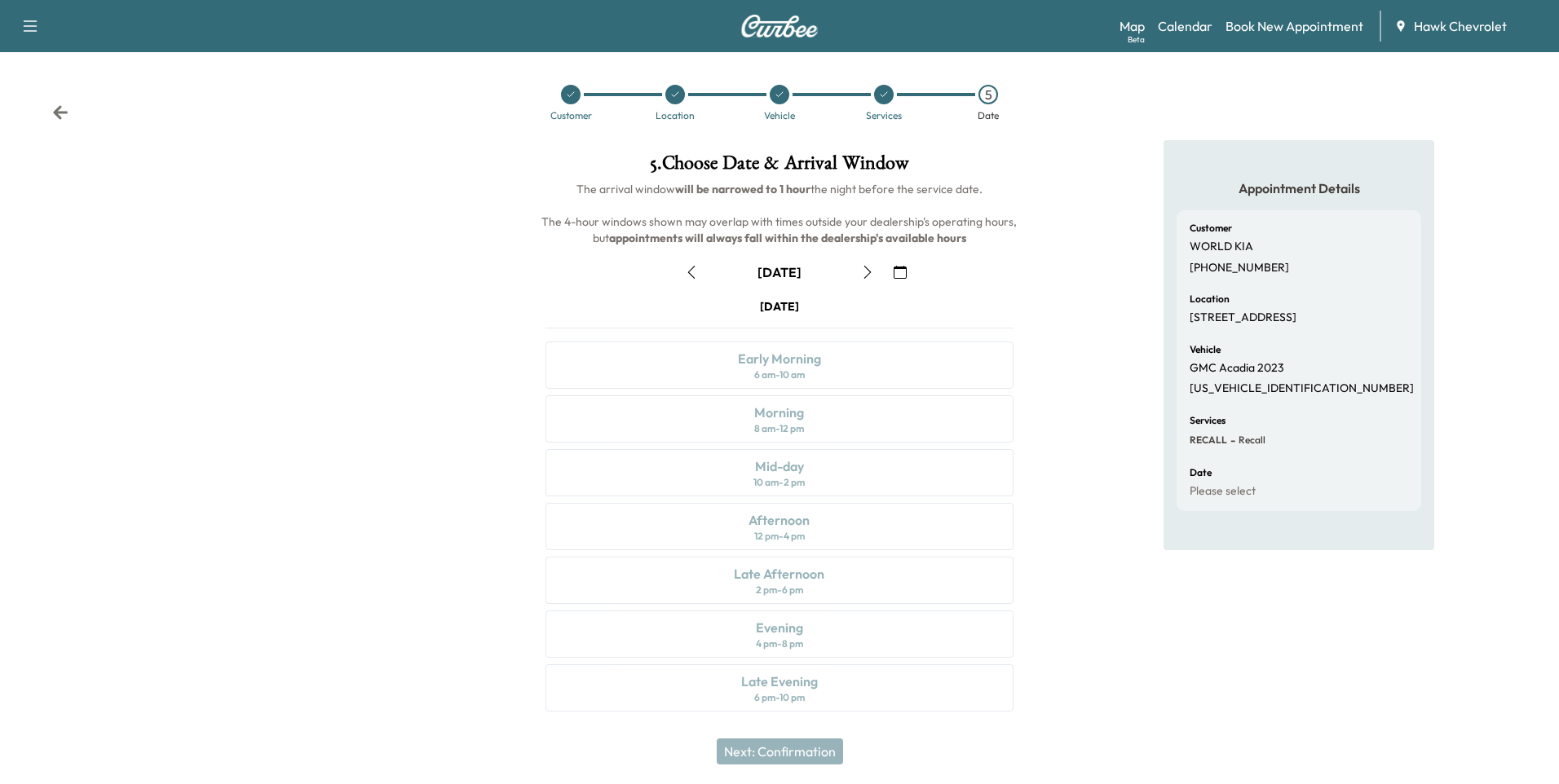
click at [832, 736] on div "Next: Confirmation" at bounding box center [779, 751] width 1559 height 65
click at [846, 710] on div "[DATE] Early Morning 6 am - 10 am Morning 8 am - 12 pm Mid-day 10 am - 2 pm Aft…" at bounding box center [779, 507] width 493 height 420
click at [866, 650] on div "[DATE] Early Morning 6 am - 10 am Morning 8 am - 12 pm Mid-day 10 am - 2 pm Aft…" at bounding box center [779, 507] width 493 height 420
click at [788, 381] on div "[DATE] Early Morning 6 am - 10 am Morning 8 am - 12 pm Mid-day 10 am - 2 pm Aft…" at bounding box center [779, 507] width 493 height 420
click at [788, 406] on div "[DATE] Early Morning 6 am - 10 am Morning 8 am - 12 pm Mid-day 10 am - 2 pm Aft…" at bounding box center [779, 507] width 493 height 420
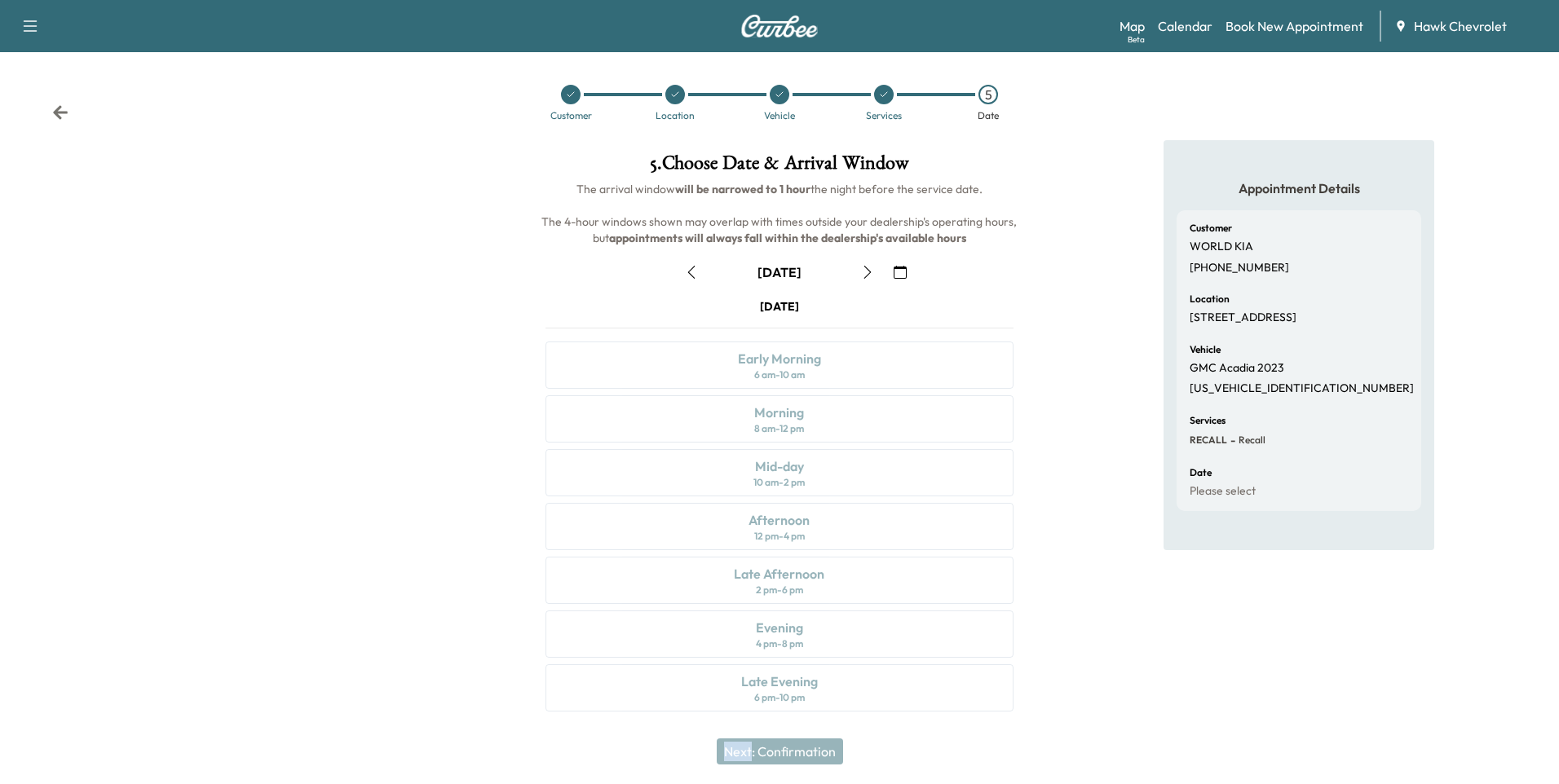
click at [788, 406] on div "[DATE] Early Morning 6 am - 10 am Morning 8 am - 12 pm Mid-day 10 am - 2 pm Aft…" at bounding box center [779, 507] width 493 height 420
drag, startPoint x: 788, startPoint y: 406, endPoint x: 789, endPoint y: 425, distance: 19.0
click at [789, 422] on div "[DATE] Early Morning 6 am - 10 am Morning 8 am - 12 pm Mid-day 10 am - 2 pm Aft…" at bounding box center [779, 507] width 493 height 420
click at [790, 481] on div "[DATE] Early Morning 6 am - 10 am Morning 8 am - 12 pm Mid-day 10 am - 2 pm Aft…" at bounding box center [779, 507] width 493 height 420
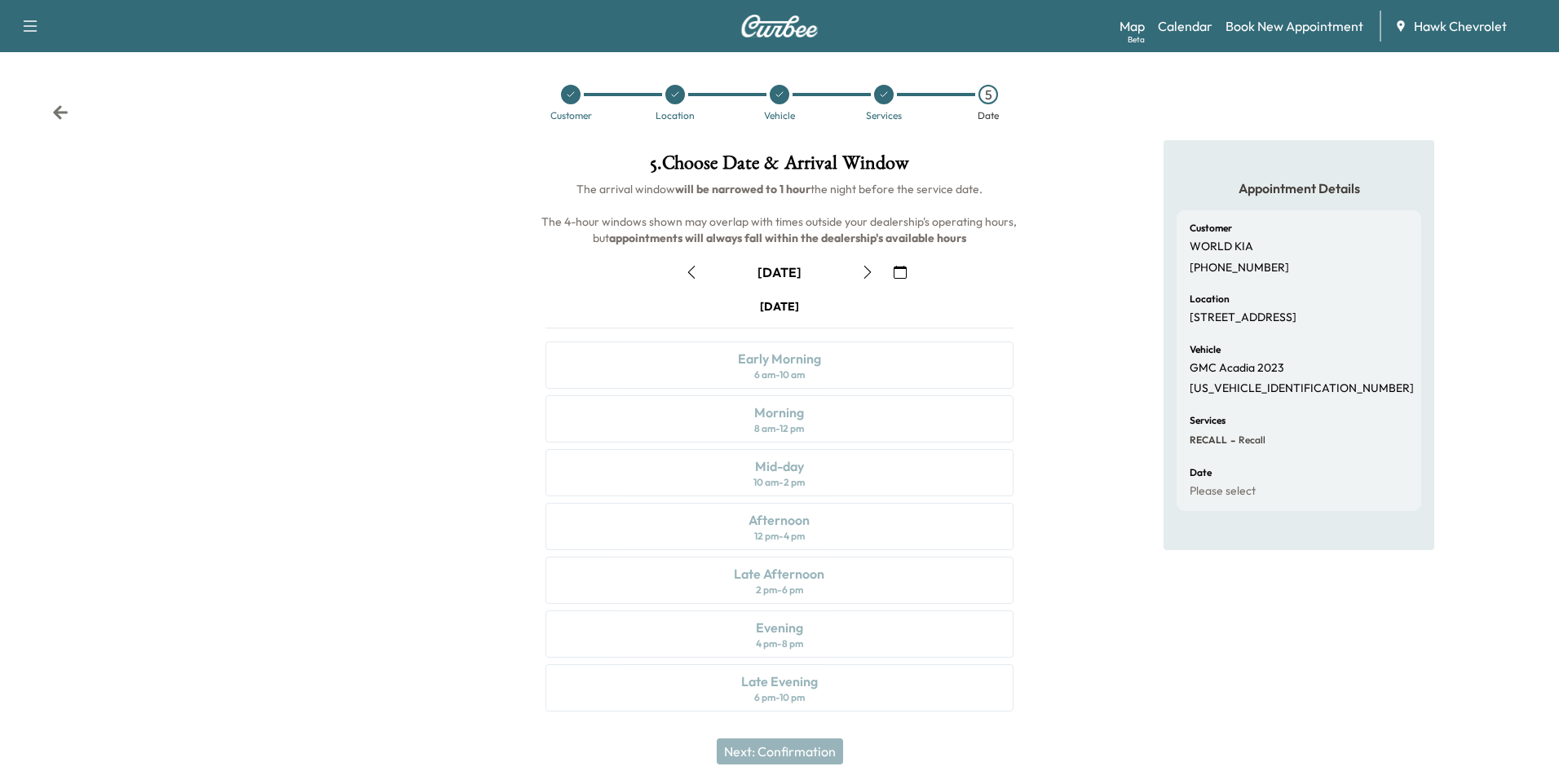
drag, startPoint x: 790, startPoint y: 481, endPoint x: 783, endPoint y: 541, distance: 60.4
click at [783, 541] on div "[DATE] Early Morning 6 am - 10 am Morning 8 am - 12 pm Mid-day 10 am - 2 pm Aft…" at bounding box center [779, 507] width 493 height 420
drag, startPoint x: 779, startPoint y: 609, endPoint x: 778, endPoint y: 625, distance: 16.0
click at [778, 617] on div "[DATE] Early Morning 6 am - 10 am Morning 8 am - 12 pm Mid-day 10 am - 2 pm Aft…" at bounding box center [779, 507] width 493 height 420
click at [774, 656] on div "[DATE] Early Morning 6 am - 10 am Morning 8 am - 12 pm Mid-day 10 am - 2 pm Aft…" at bounding box center [779, 507] width 493 height 420
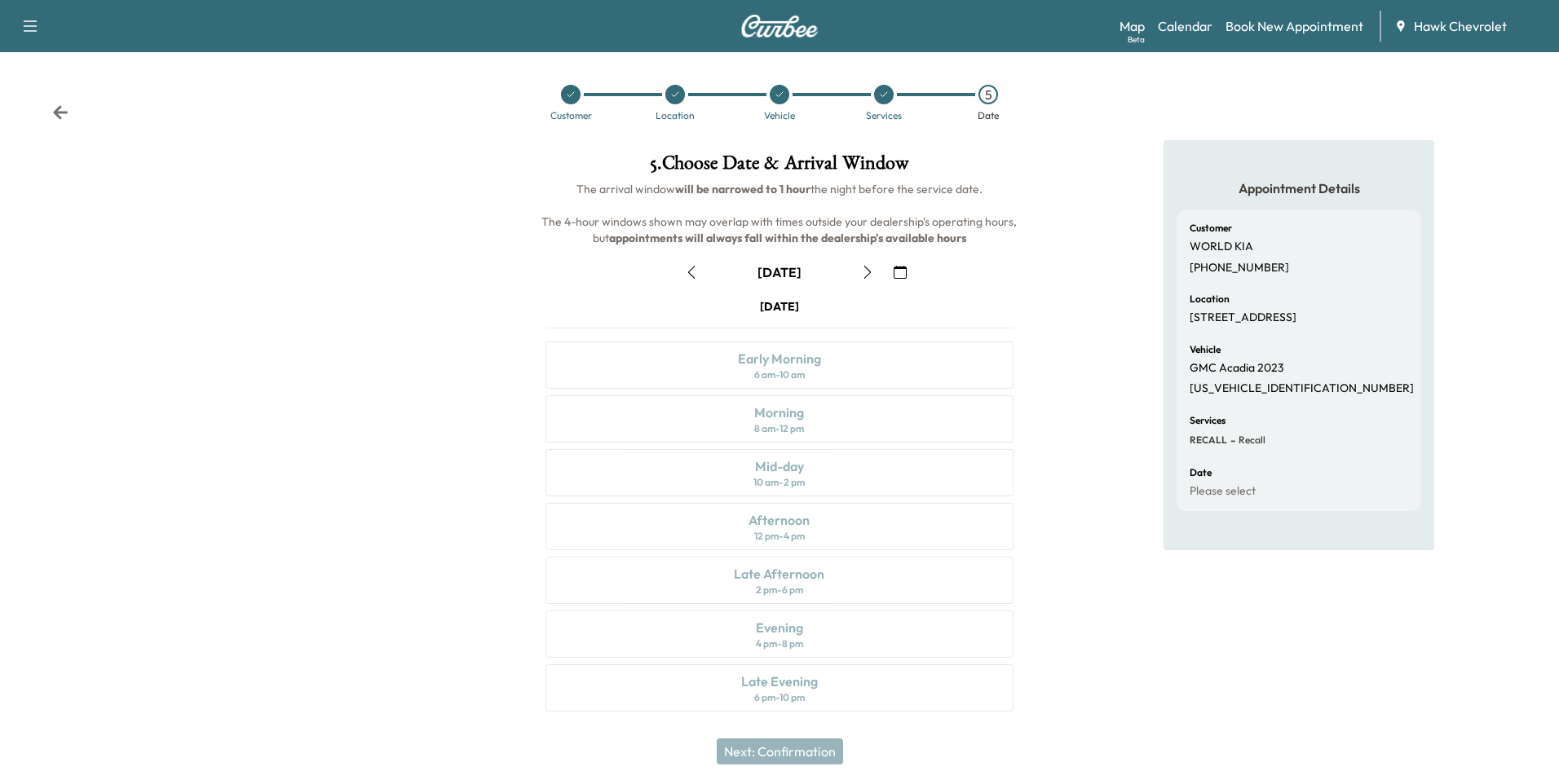
click at [873, 275] on icon "button" at bounding box center [867, 271] width 13 height 13
click at [794, 367] on div "Early Morning" at bounding box center [779, 358] width 83 height 20
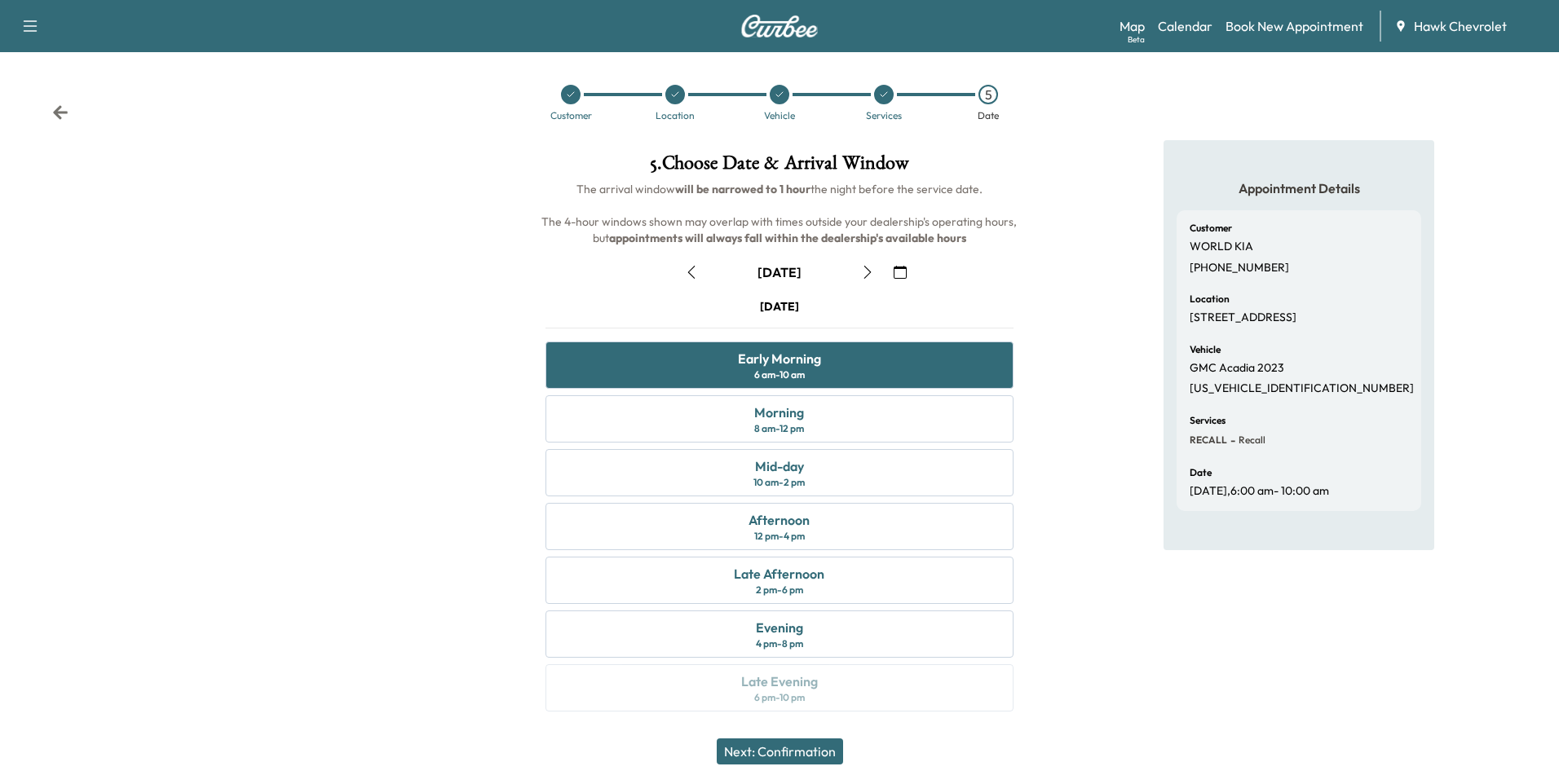
click at [806, 750] on button "Next: Confirmation" at bounding box center [780, 751] width 127 height 26
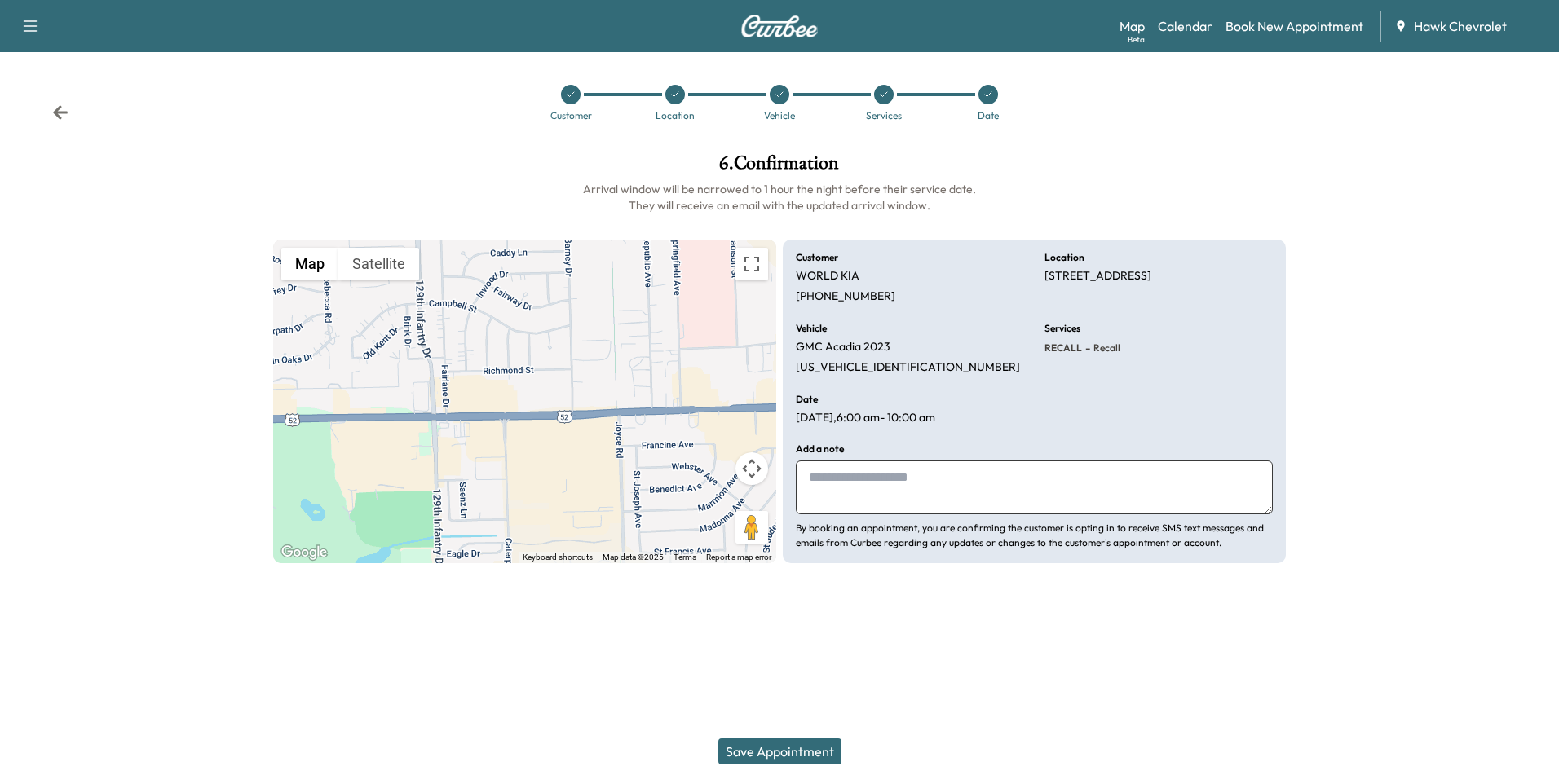
drag, startPoint x: 973, startPoint y: 461, endPoint x: 975, endPoint y: 477, distance: 16.1
click at [974, 461] on textarea at bounding box center [1033, 488] width 477 height 53
click at [975, 488] on textarea at bounding box center [1033, 488] width 477 height 53
type textarea "**********"
click at [808, 760] on button "Save Appointment" at bounding box center [779, 751] width 123 height 26
